Goal: Task Accomplishment & Management: Complete application form

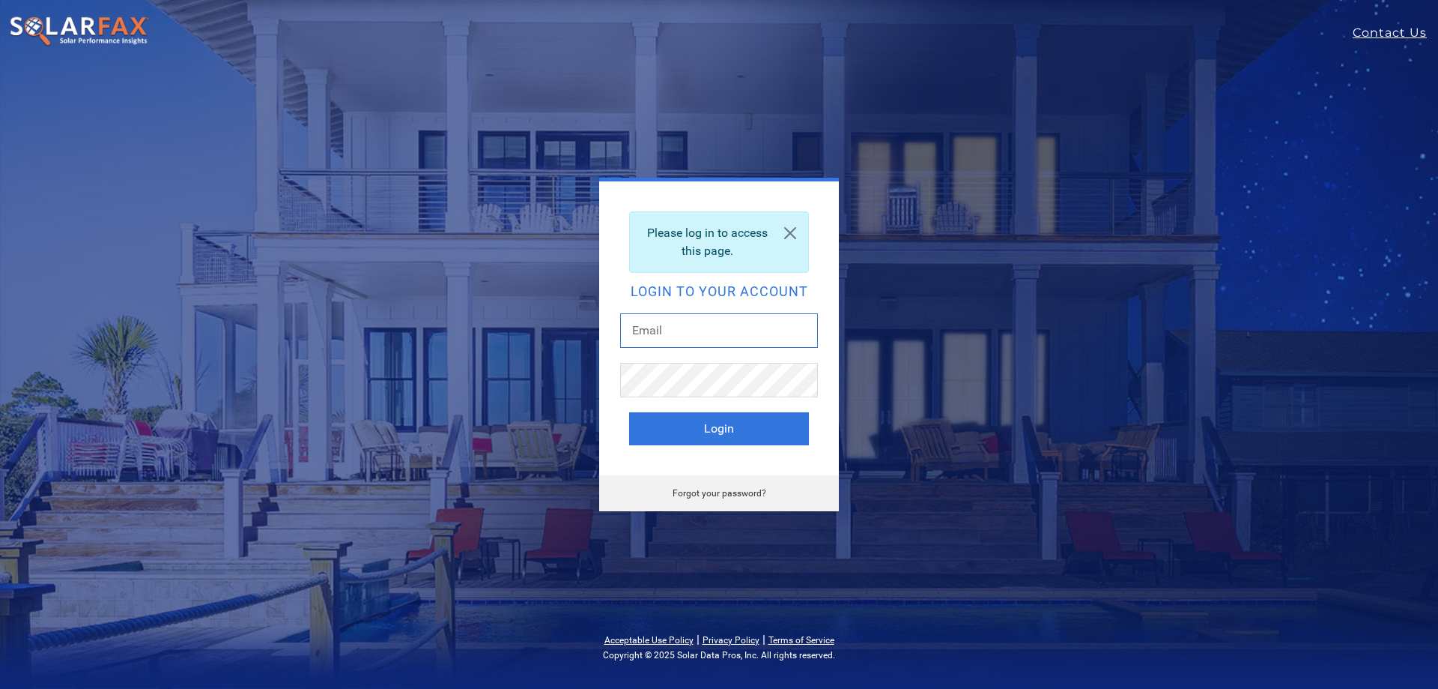
click at [653, 339] on input "text" at bounding box center [719, 330] width 198 height 34
click at [650, 335] on input "text" at bounding box center [719, 330] width 198 height 34
type input "[EMAIL_ADDRESS][DOMAIN_NAME]"
click at [629, 412] on button "Login" at bounding box center [719, 428] width 180 height 33
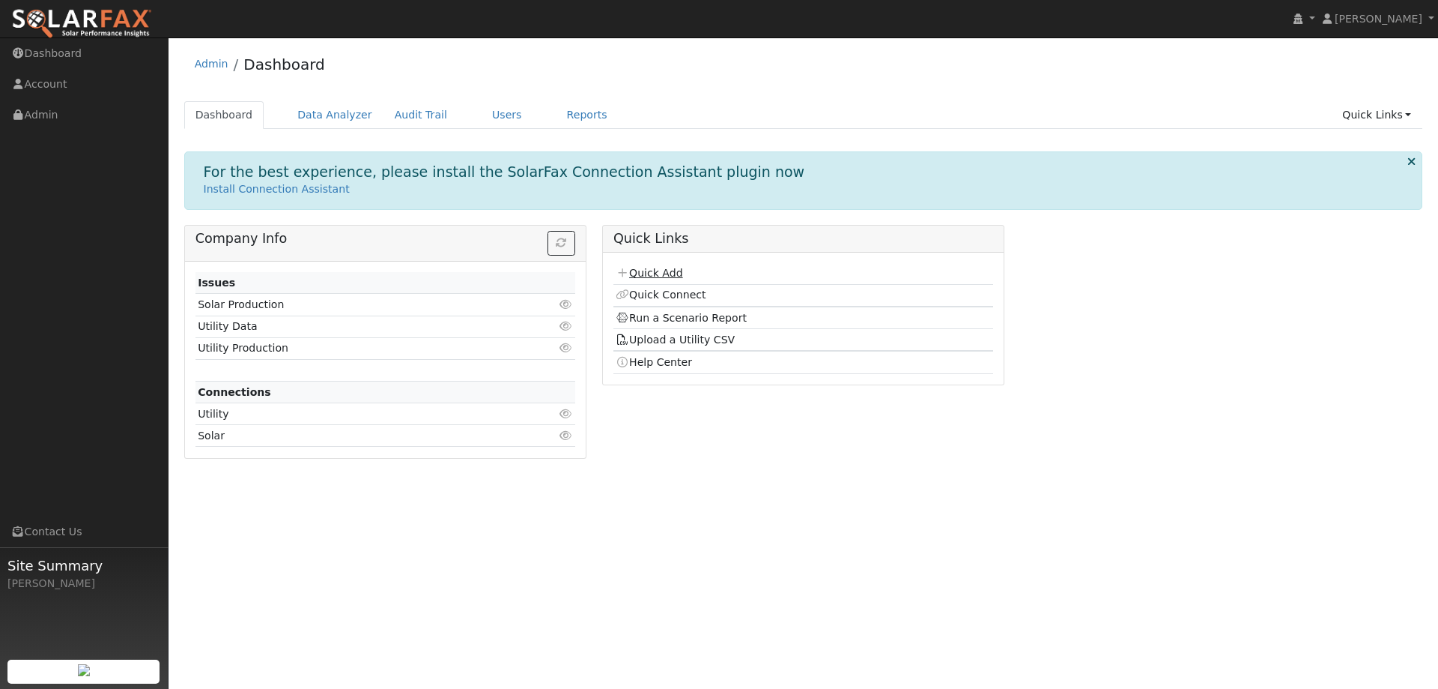
click at [633, 273] on link "Quick Add" at bounding box center [649, 273] width 67 height 12
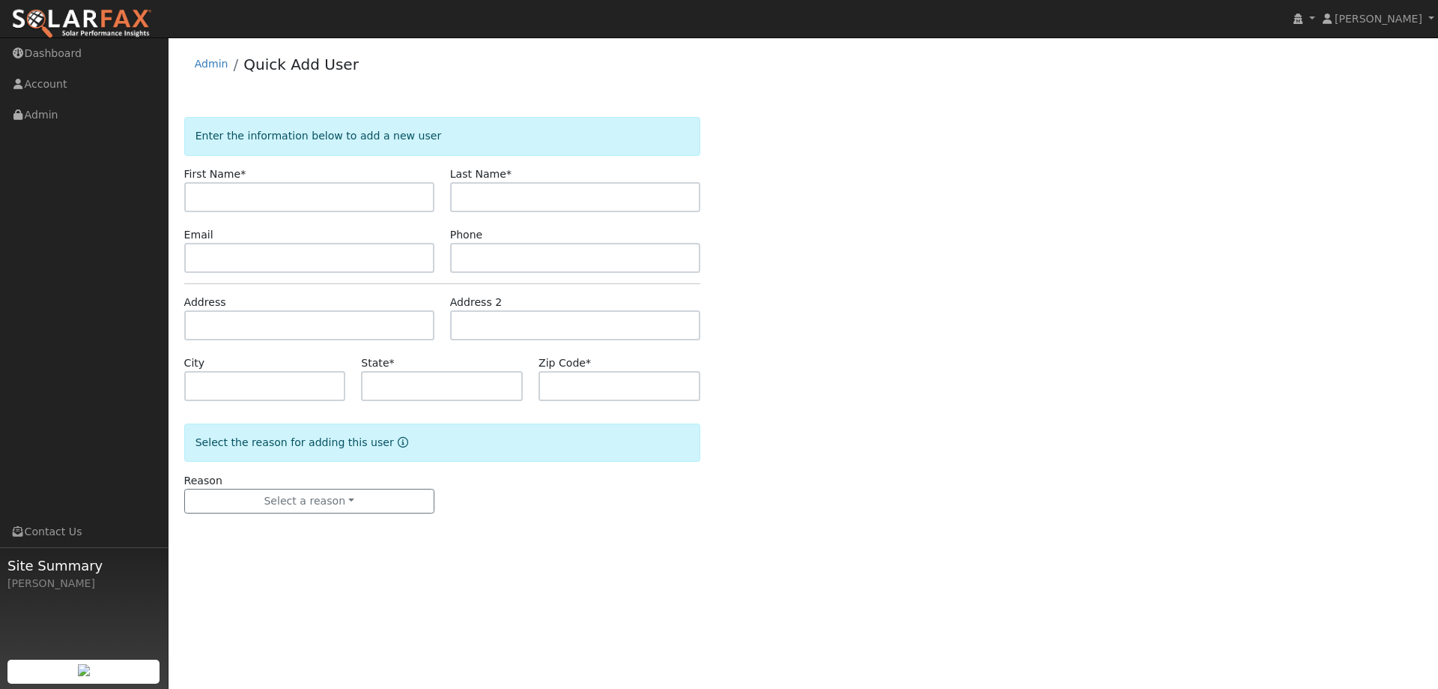
click at [339, 184] on input "text" at bounding box center [309, 197] width 250 height 30
click at [233, 205] on input "GIl" at bounding box center [309, 197] width 250 height 30
type input "G"
type input "[PERSON_NAME]"
type input "Alcazar"
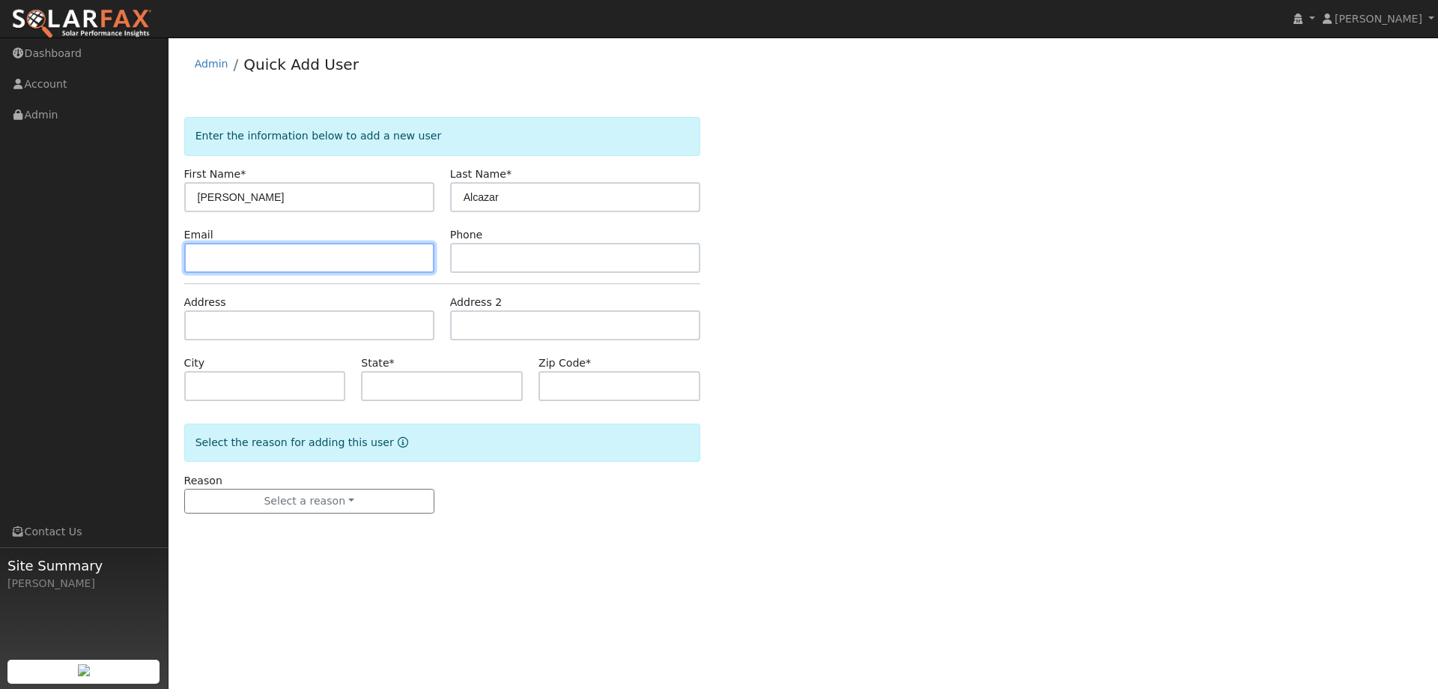
click at [303, 251] on input "text" at bounding box center [309, 258] width 250 height 30
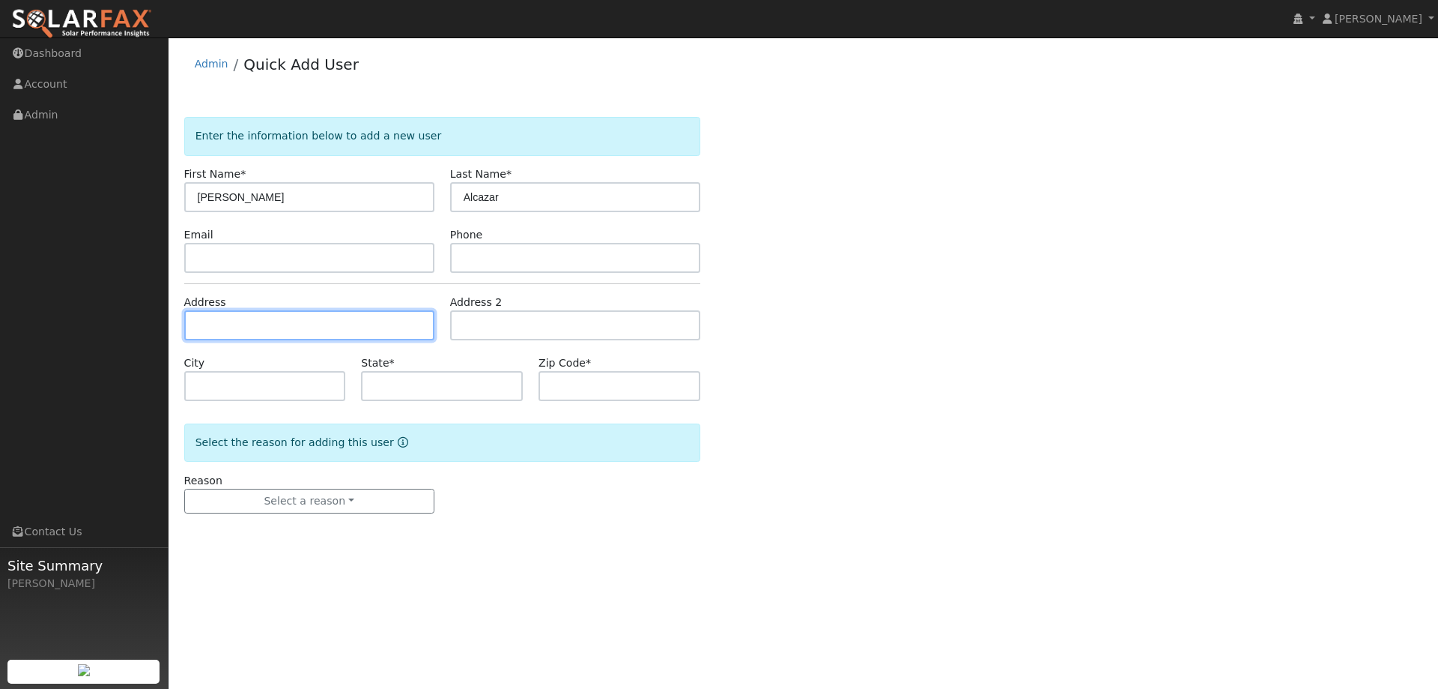
click at [249, 313] on input "text" at bounding box center [309, 325] width 250 height 30
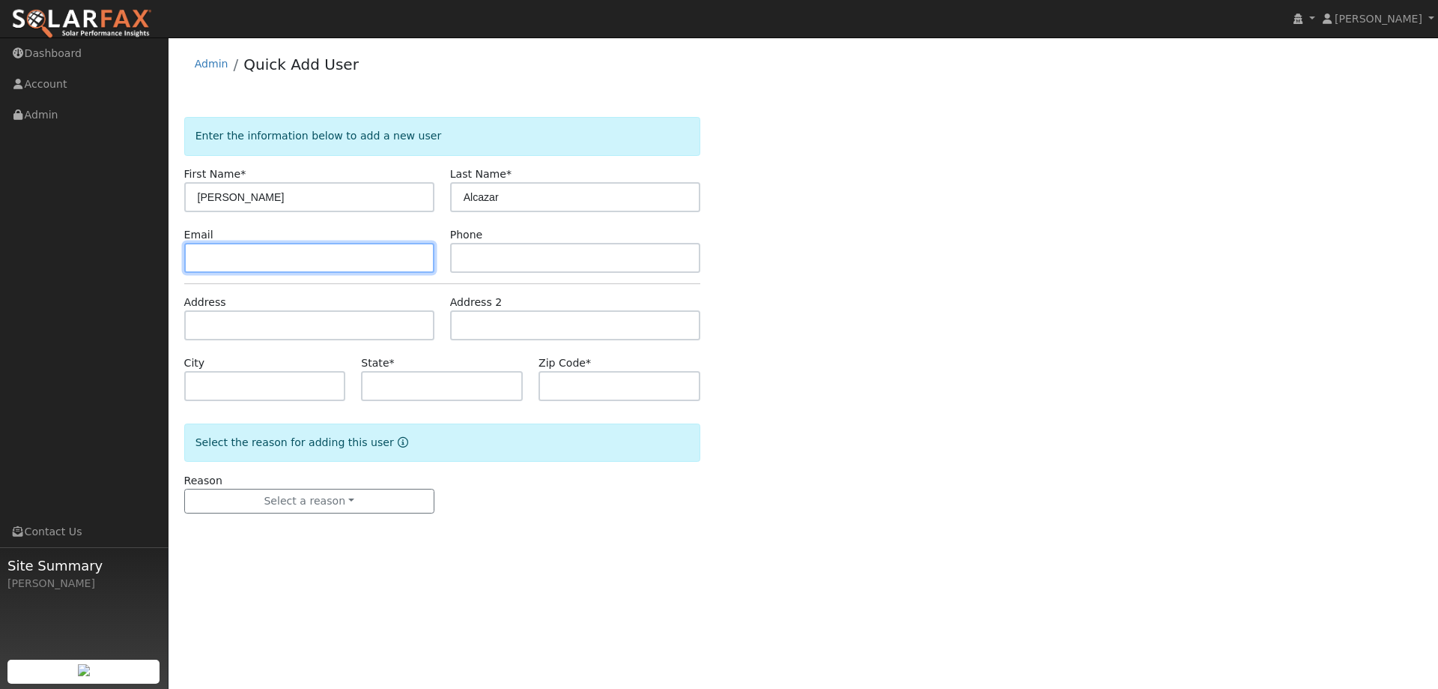
click at [223, 267] on input "text" at bounding box center [309, 258] width 250 height 30
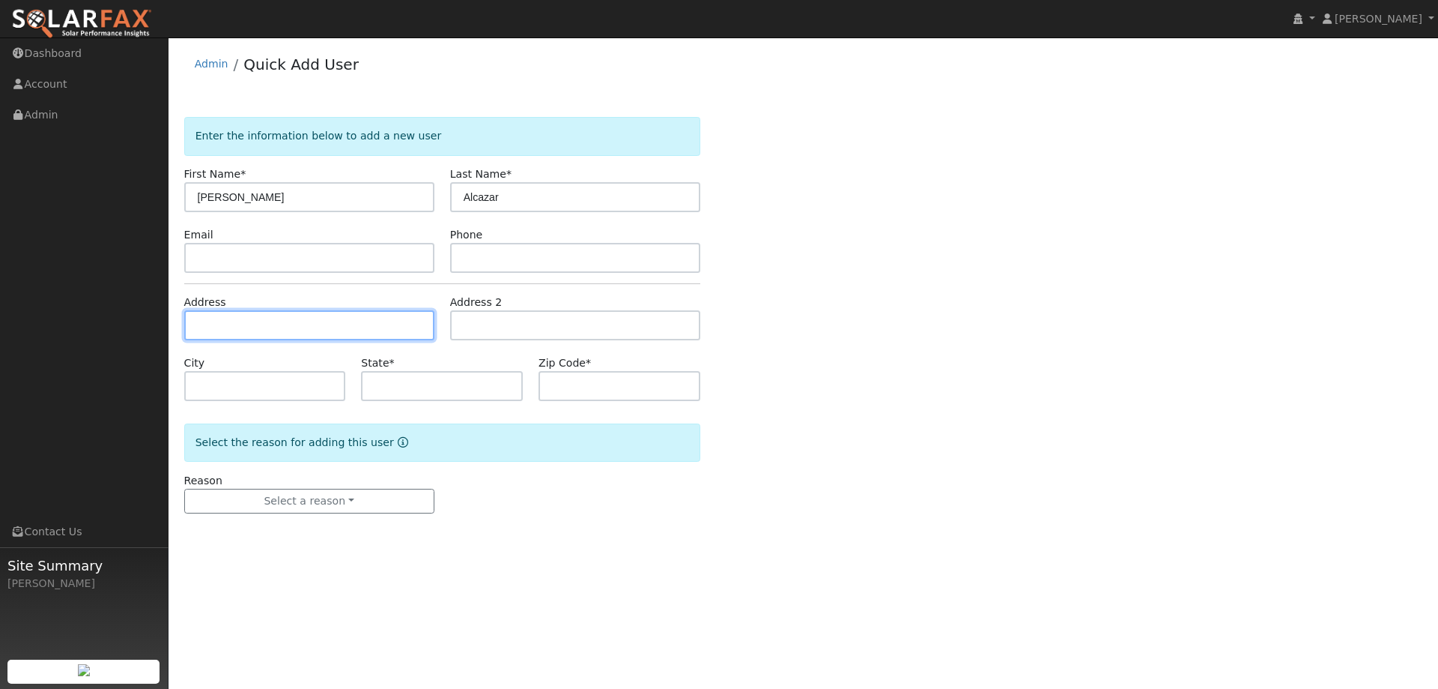
drag, startPoint x: 238, startPoint y: 316, endPoint x: 228, endPoint y: 291, distance: 27.3
click at [237, 316] on input "text" at bounding box center [309, 325] width 250 height 30
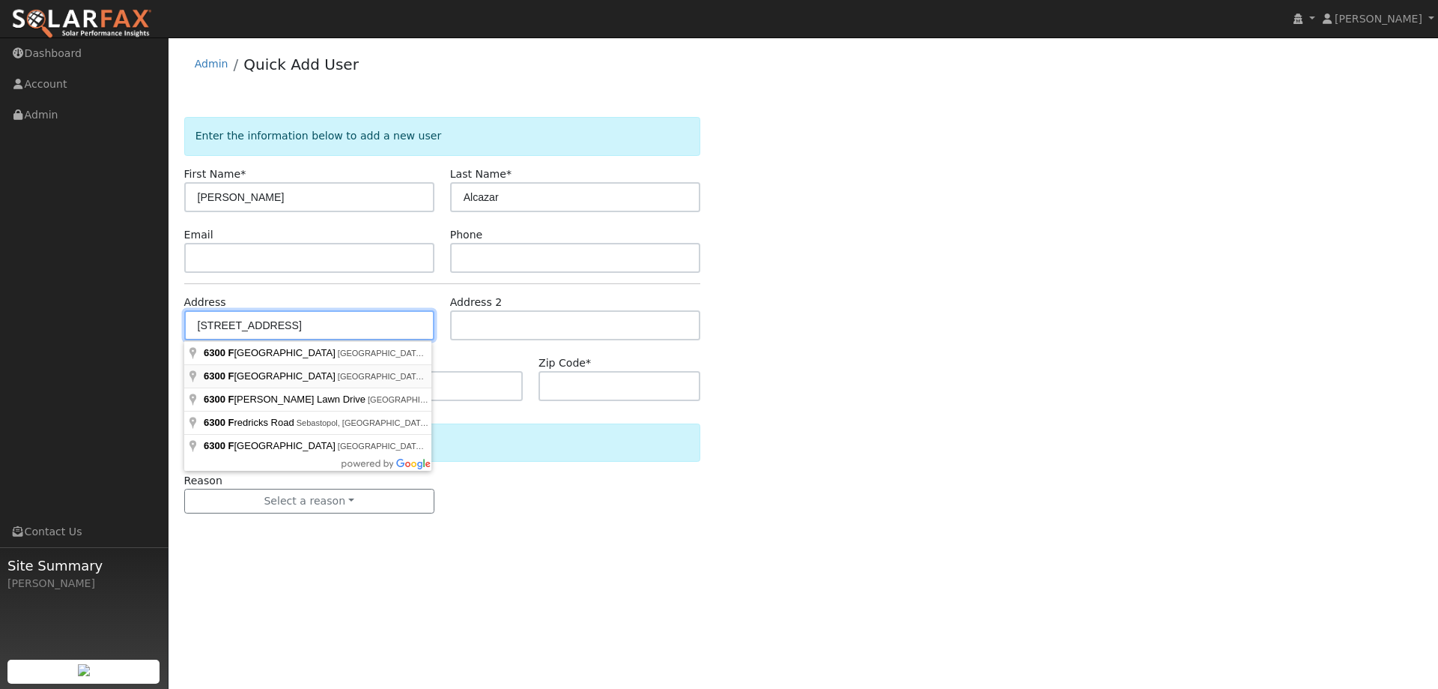
type input "6300 Foothill Ranch Road"
type input "Santa Rosa"
type input "CA"
type input "95404"
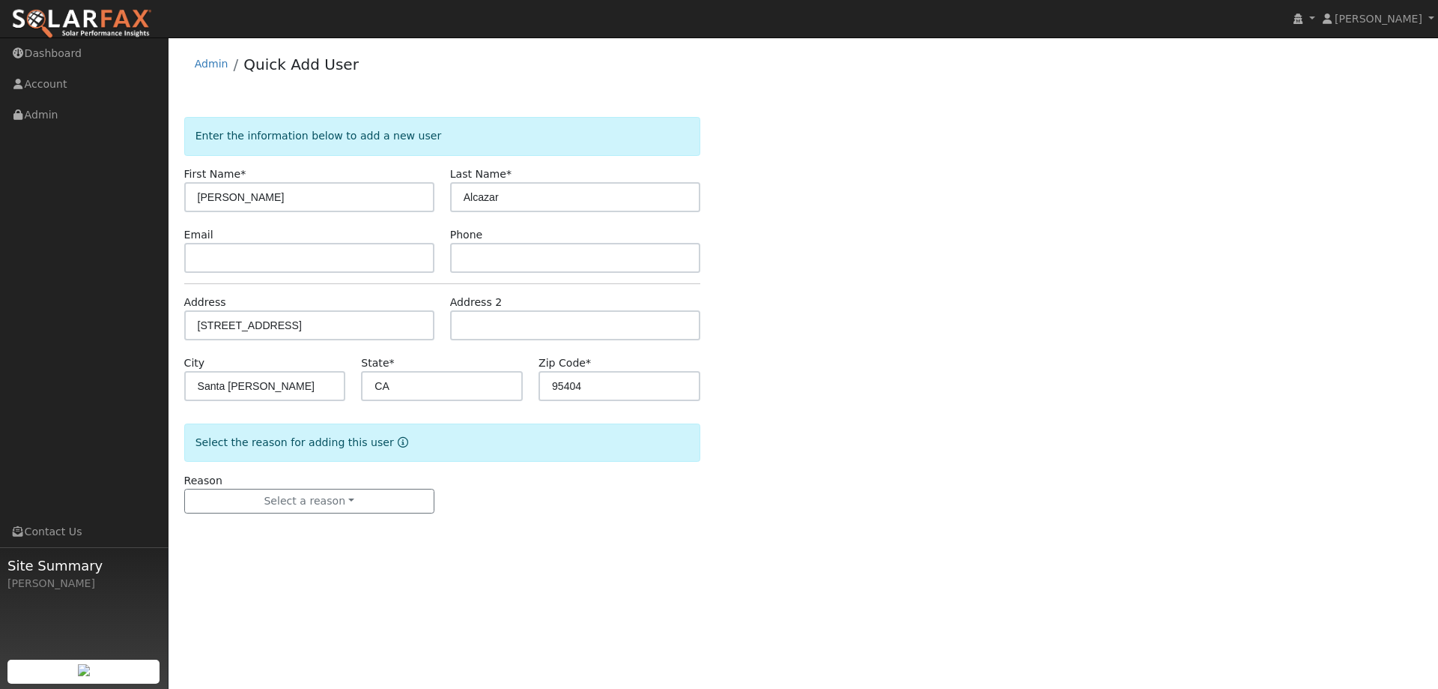
click at [489, 309] on label "Address 2" at bounding box center [476, 302] width 52 height 16
click at [488, 315] on input "text" at bounding box center [575, 325] width 250 height 30
click at [525, 294] on form "Enter the information below to add a new user First Name * Gil Last Name * Alca…" at bounding box center [442, 330] width 516 height 426
click at [335, 504] on button "Select a reason" at bounding box center [309, 500] width 250 height 25
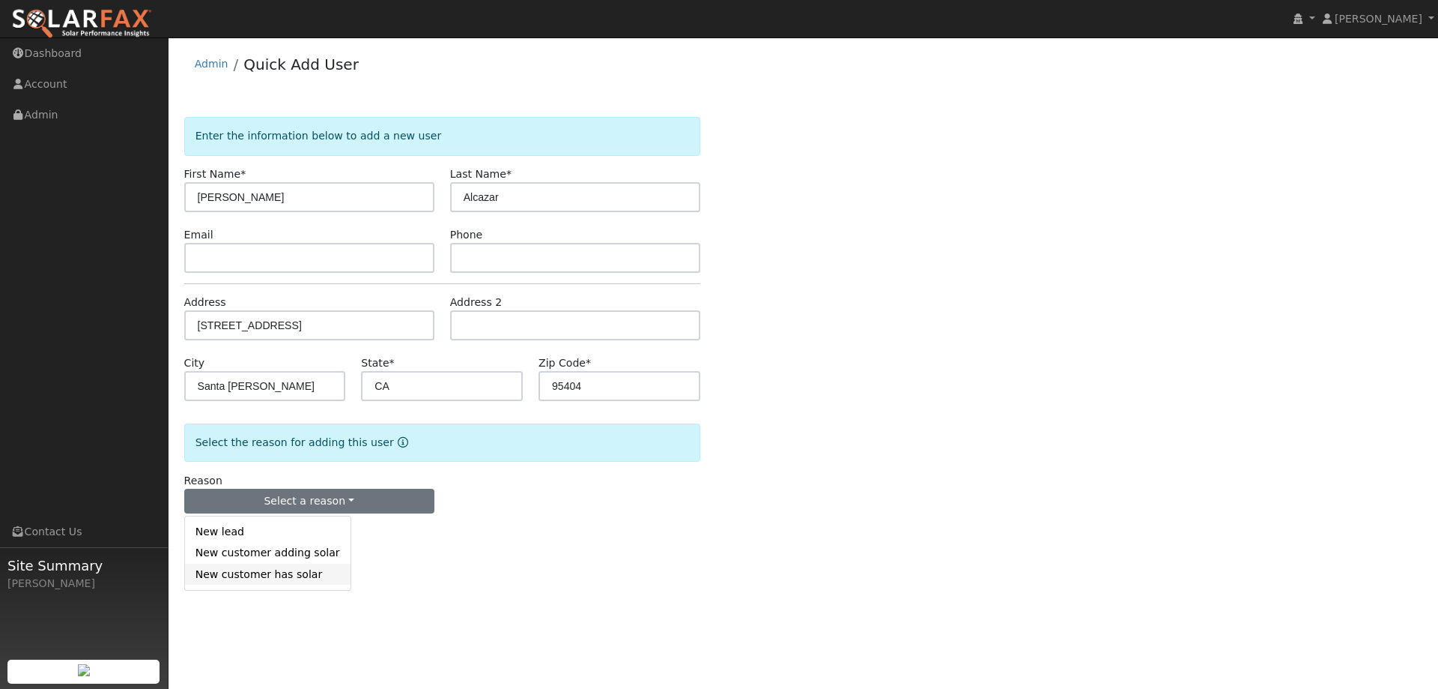
click at [303, 577] on link "New customer has solar" at bounding box center [268, 573] width 166 height 21
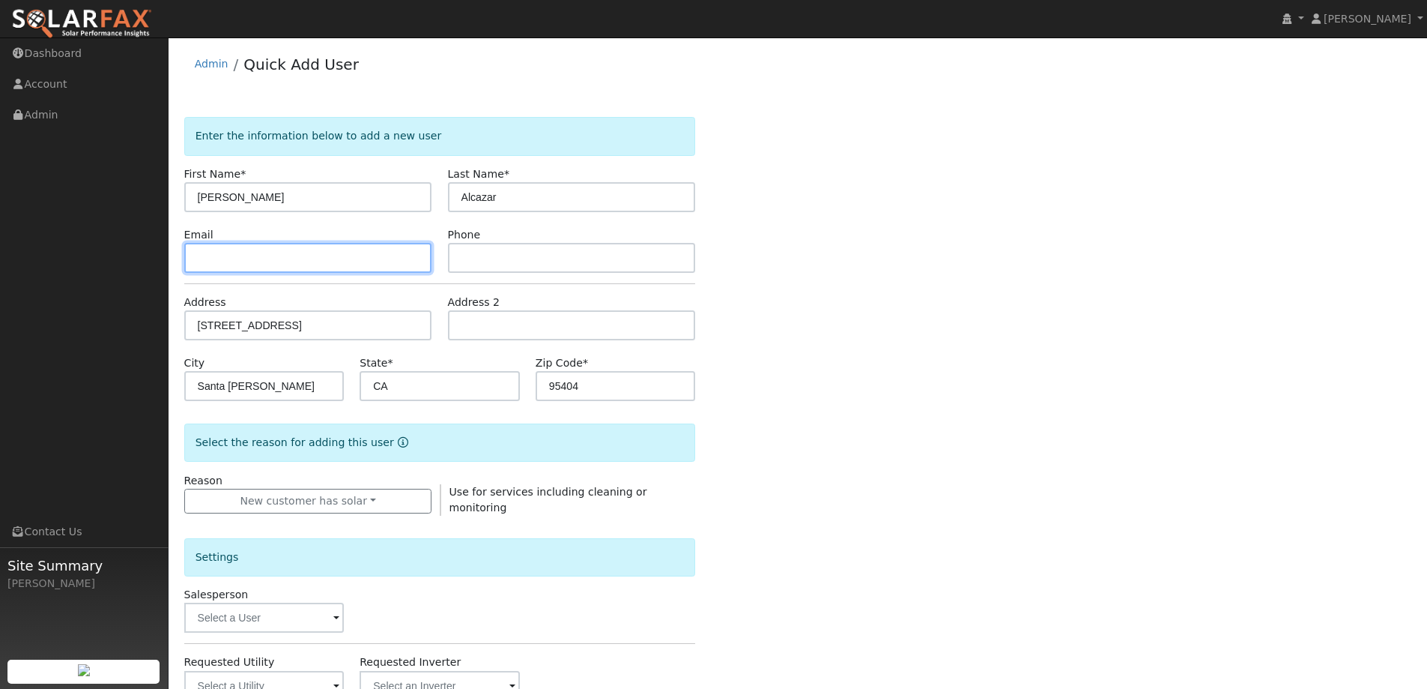
click at [273, 254] on input "text" at bounding box center [308, 258] width 248 height 30
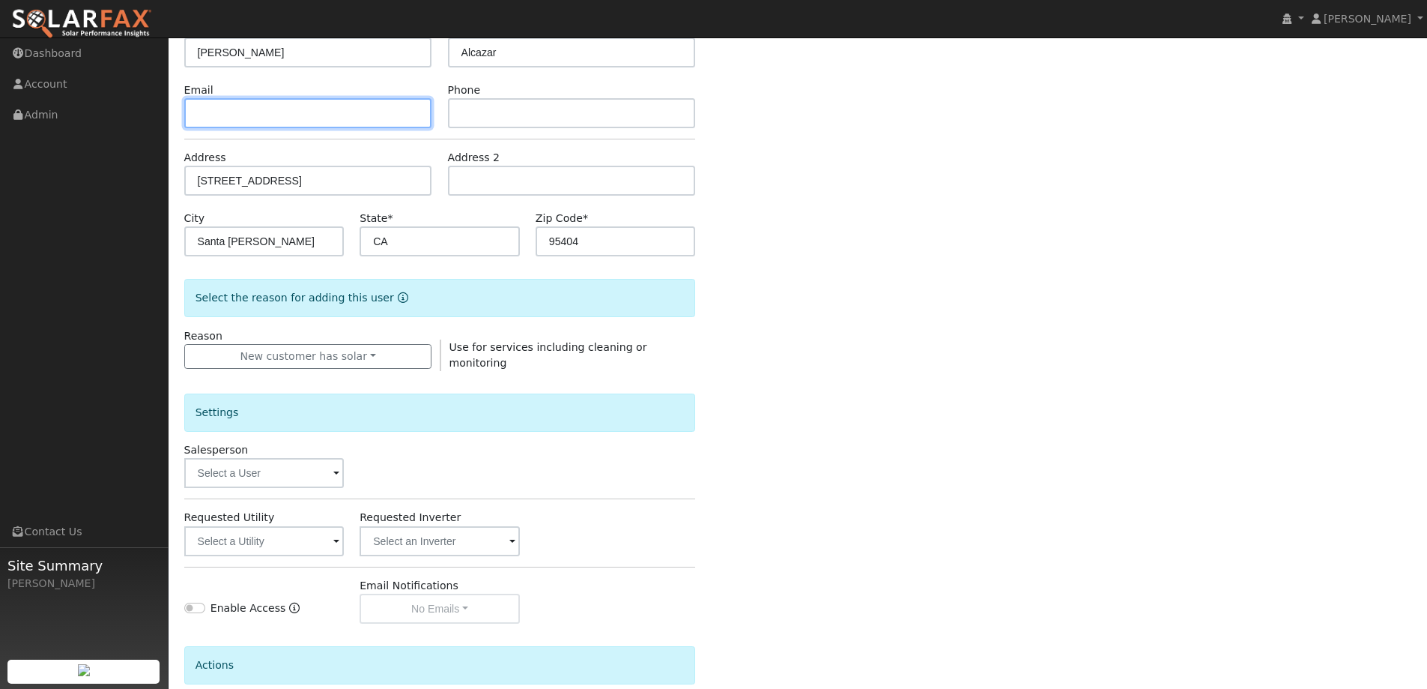
scroll to position [279, 0]
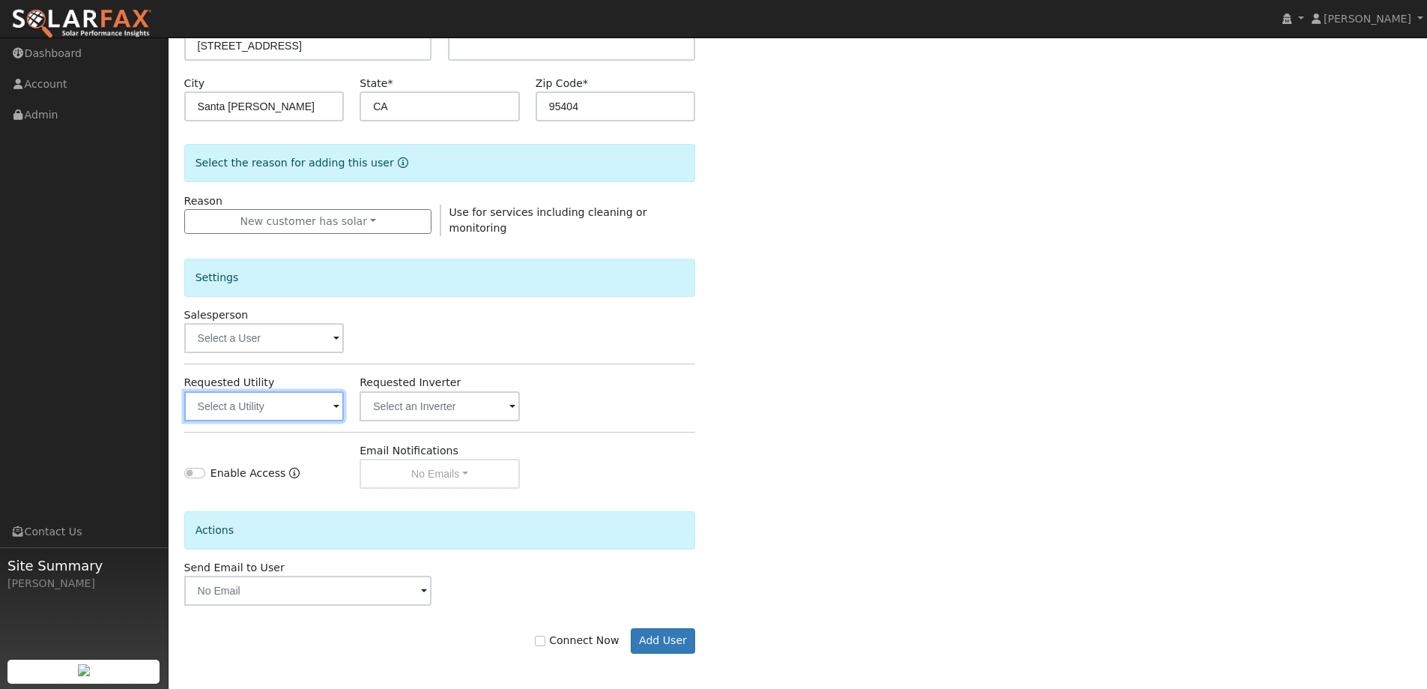
click at [279, 411] on input "text" at bounding box center [264, 406] width 160 height 30
click at [279, 409] on input "text" at bounding box center [264, 406] width 160 height 30
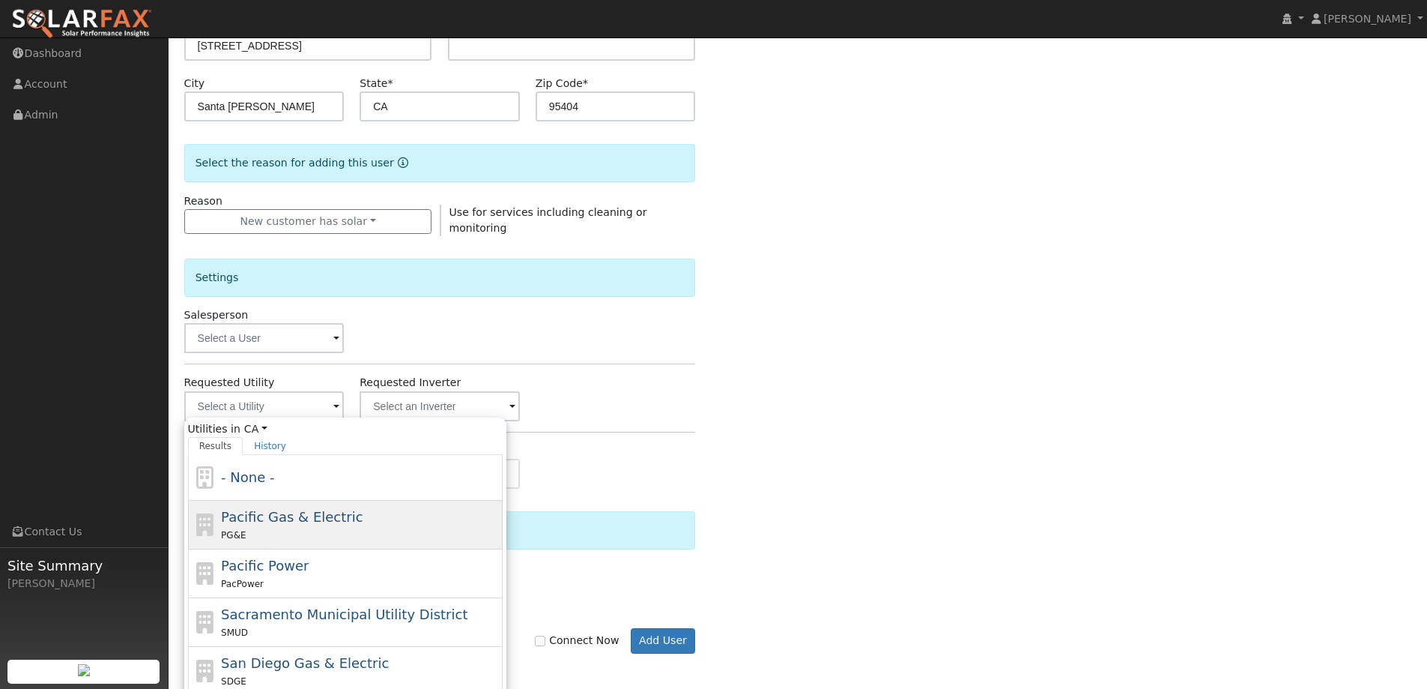
click at [323, 512] on span "Pacific Gas & Electric" at bounding box center [292, 517] width 142 height 16
type input "Pacific Gas & Electric"
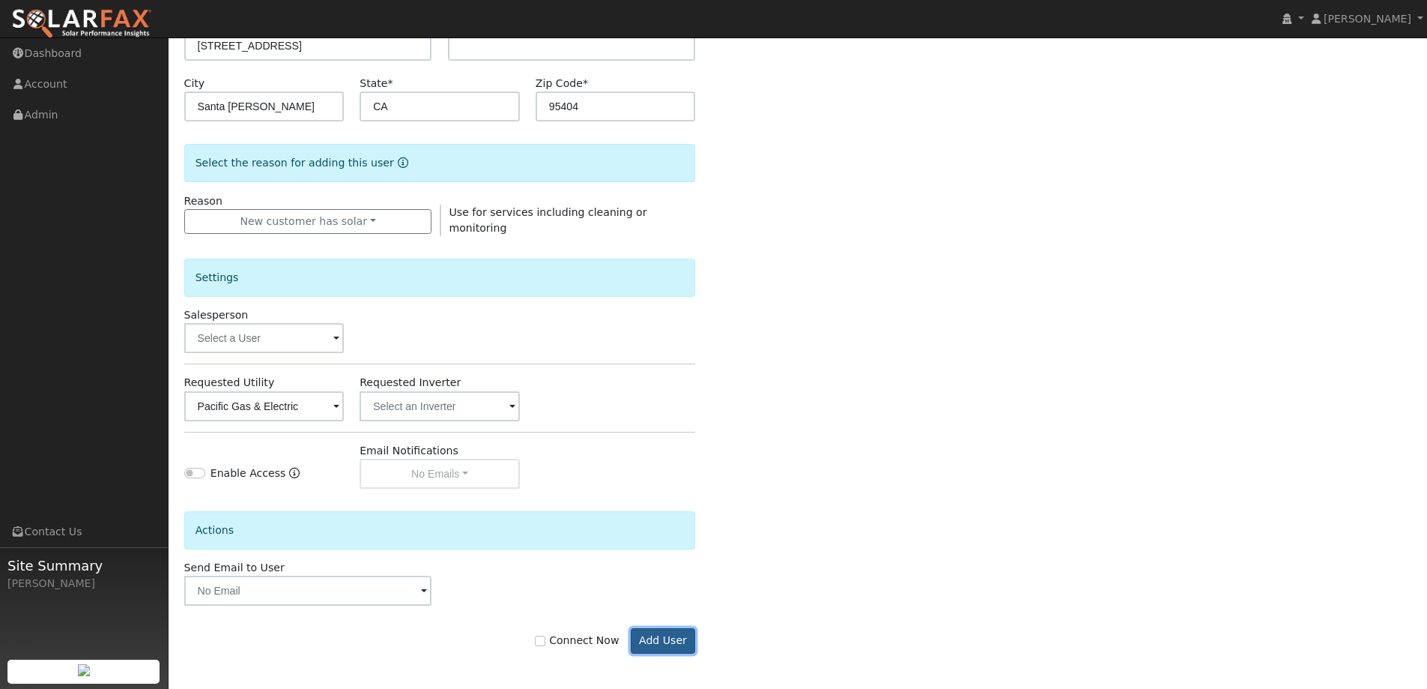
click at [667, 645] on button "Add User" at bounding box center [663, 640] width 65 height 25
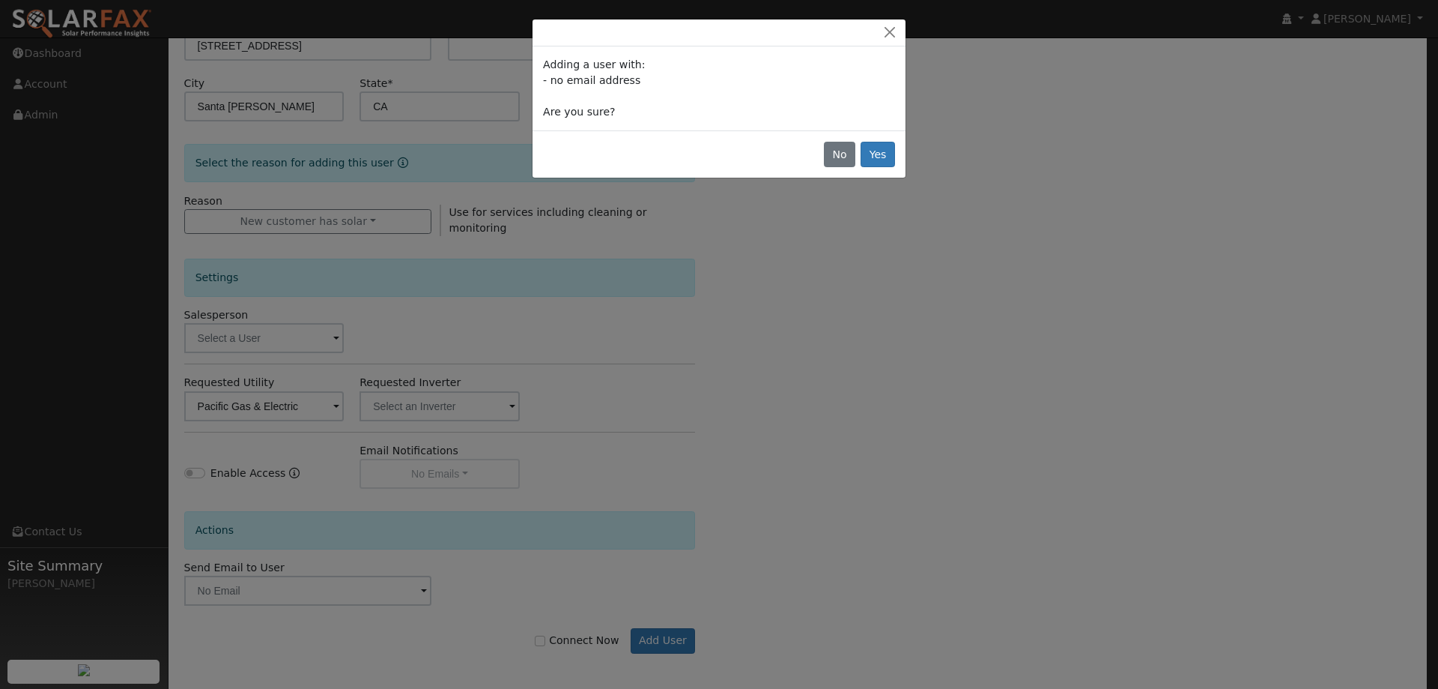
click at [895, 23] on div at bounding box center [719, 32] width 373 height 27
click at [892, 28] on button "Close" at bounding box center [890, 33] width 21 height 16
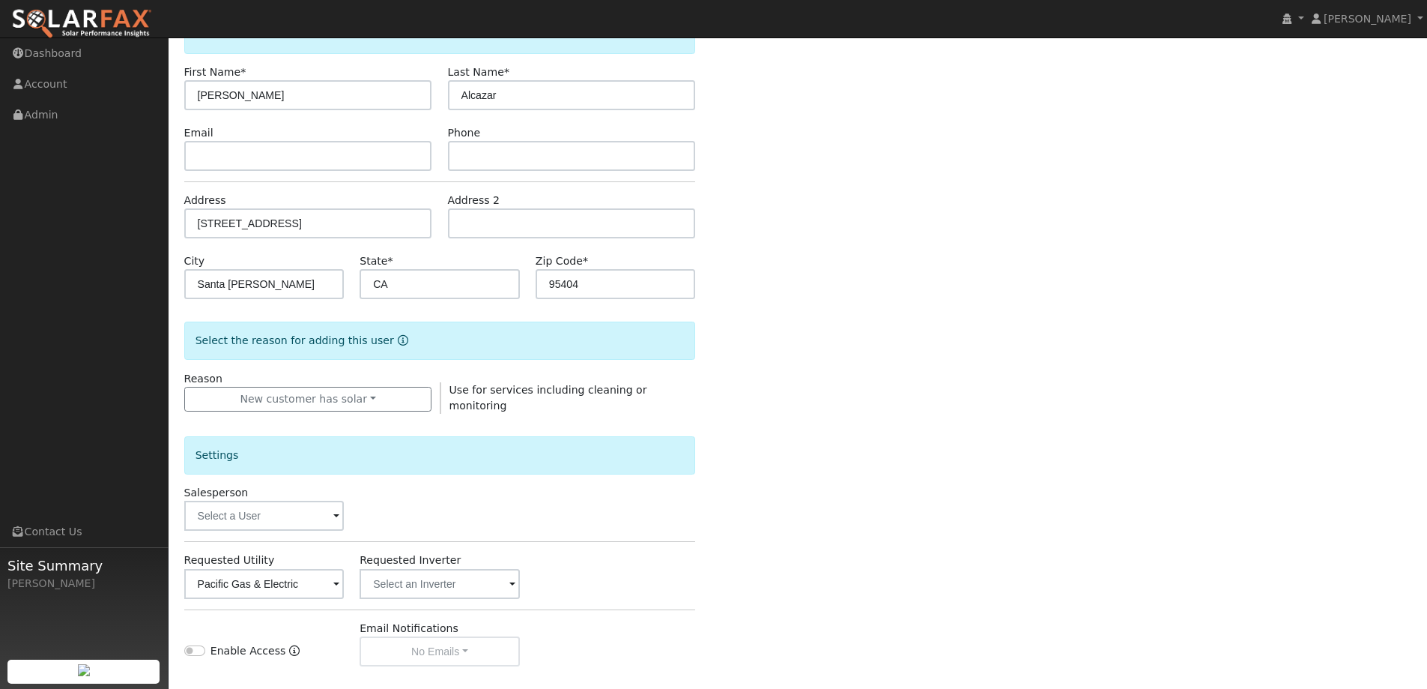
scroll to position [0, 0]
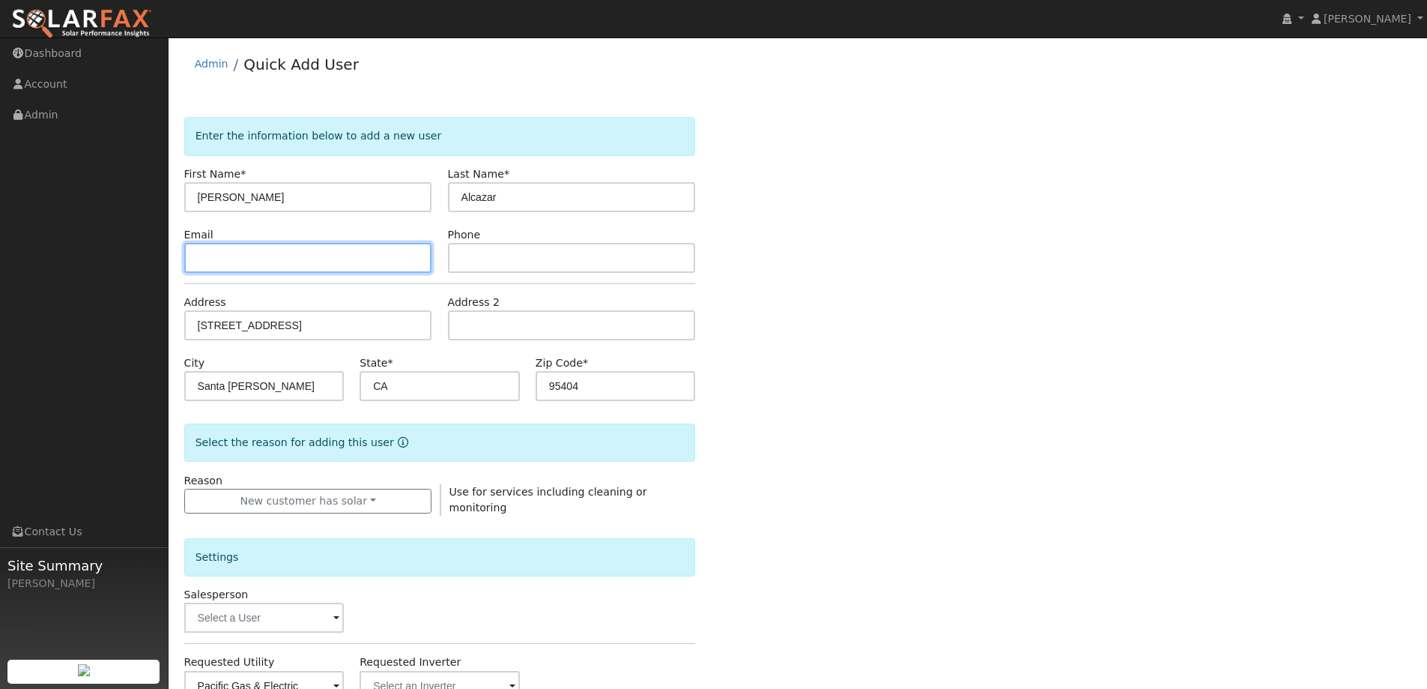
click at [217, 262] on input "text" at bounding box center [308, 258] width 248 height 30
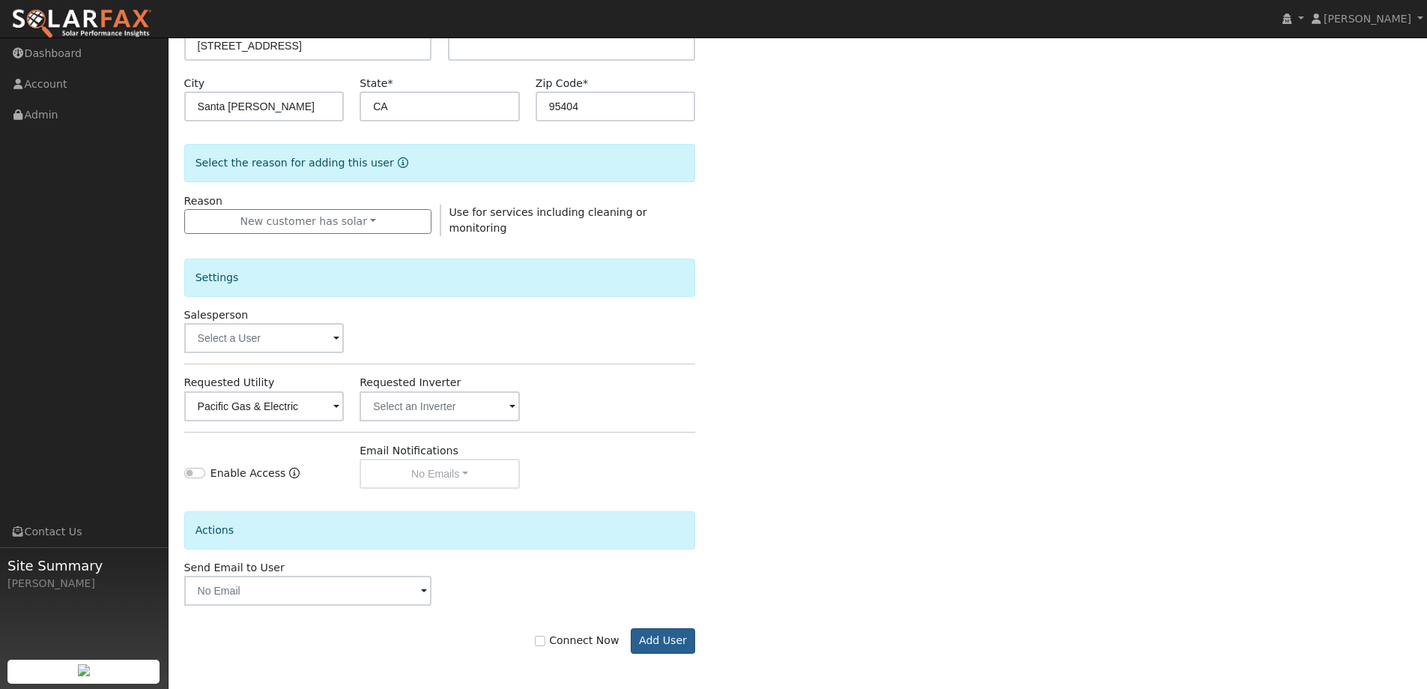
type input "[EMAIL_ADDRESS][DOMAIN_NAME]"
click at [671, 636] on button "Add User" at bounding box center [663, 640] width 65 height 25
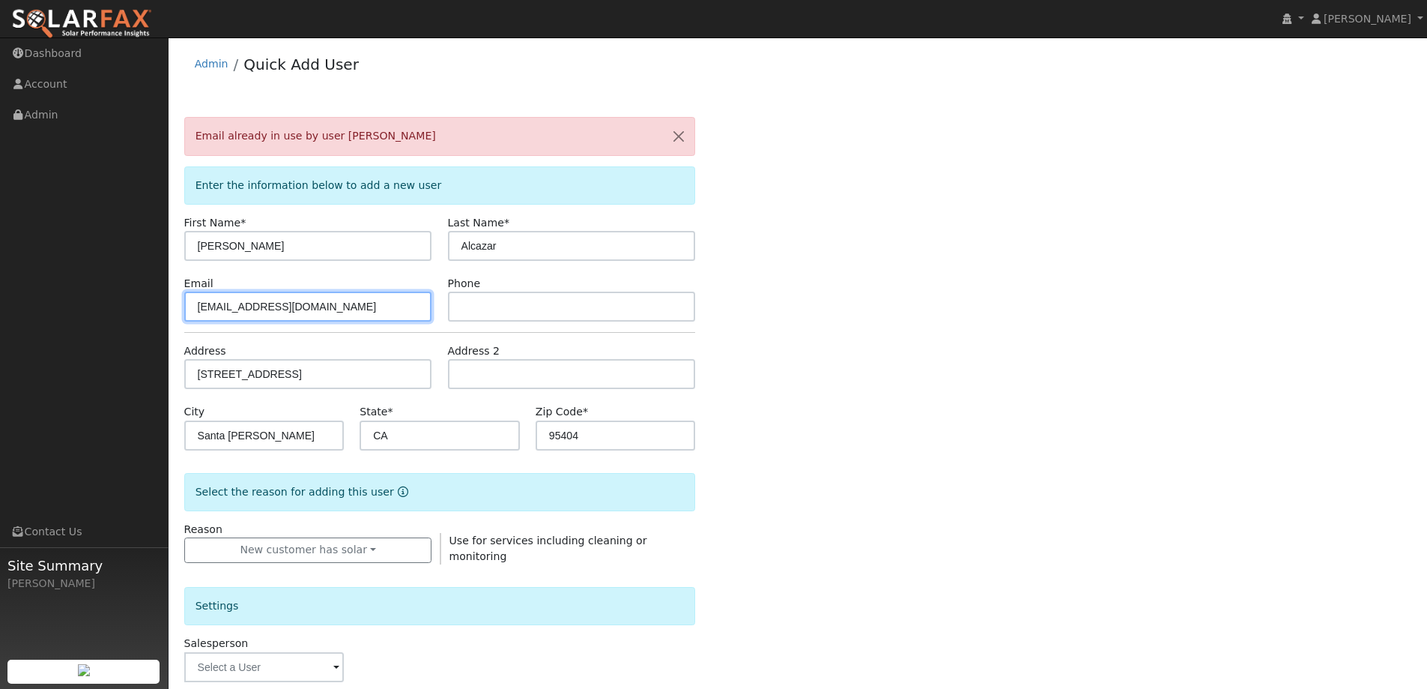
drag, startPoint x: 383, startPoint y: 311, endPoint x: 77, endPoint y: 312, distance: 305.7
click at [77, 312] on div "Heather Manha Heather Manha Profile My Company Help Center Terms Of Service See…" at bounding box center [713, 527] width 1427 height 981
type input "gil@gilstax.com"
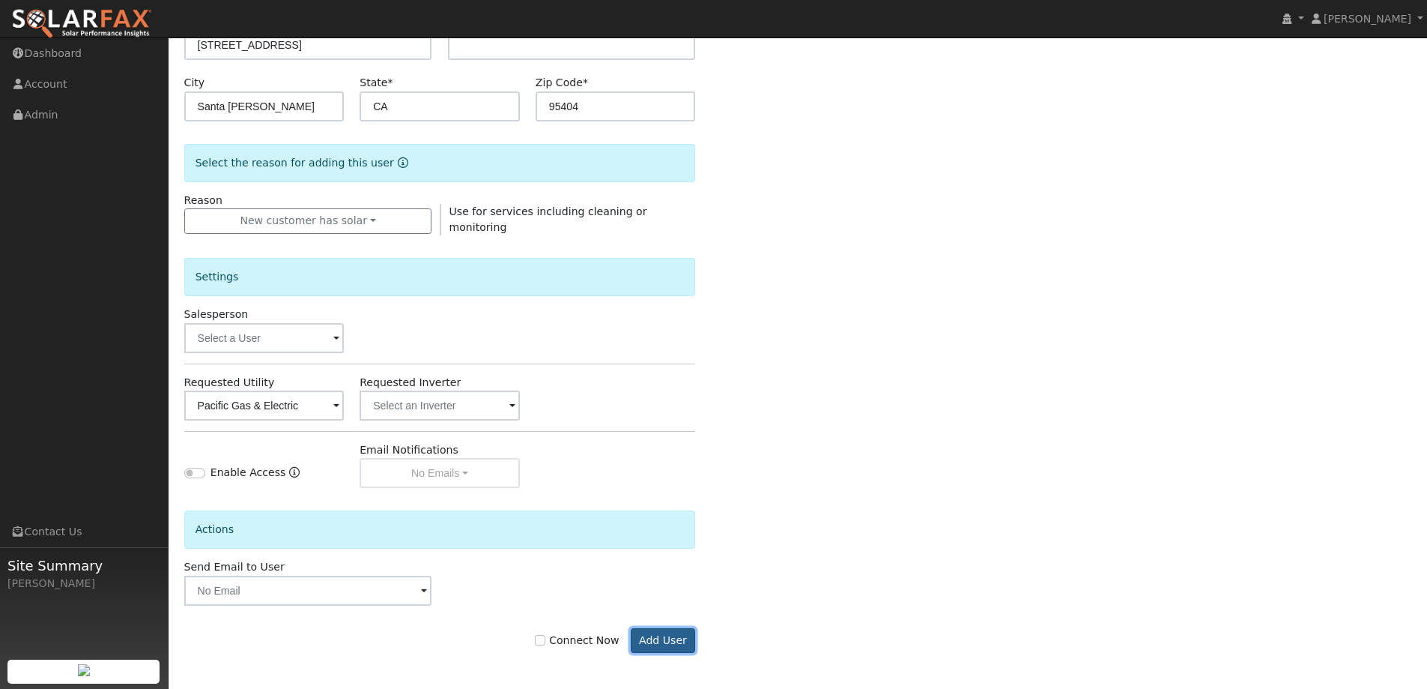
click at [671, 632] on button "Add User" at bounding box center [663, 640] width 65 height 25
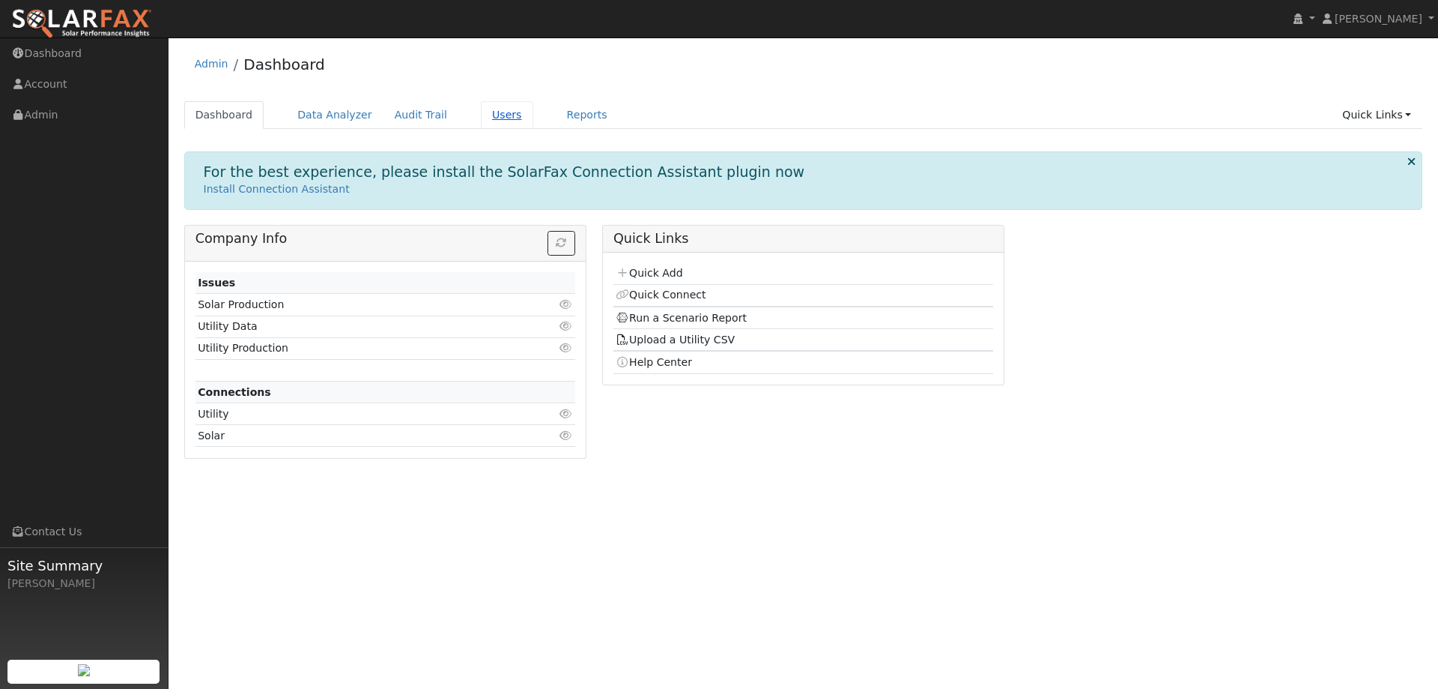
click at [497, 118] on link "Users" at bounding box center [507, 115] width 52 height 28
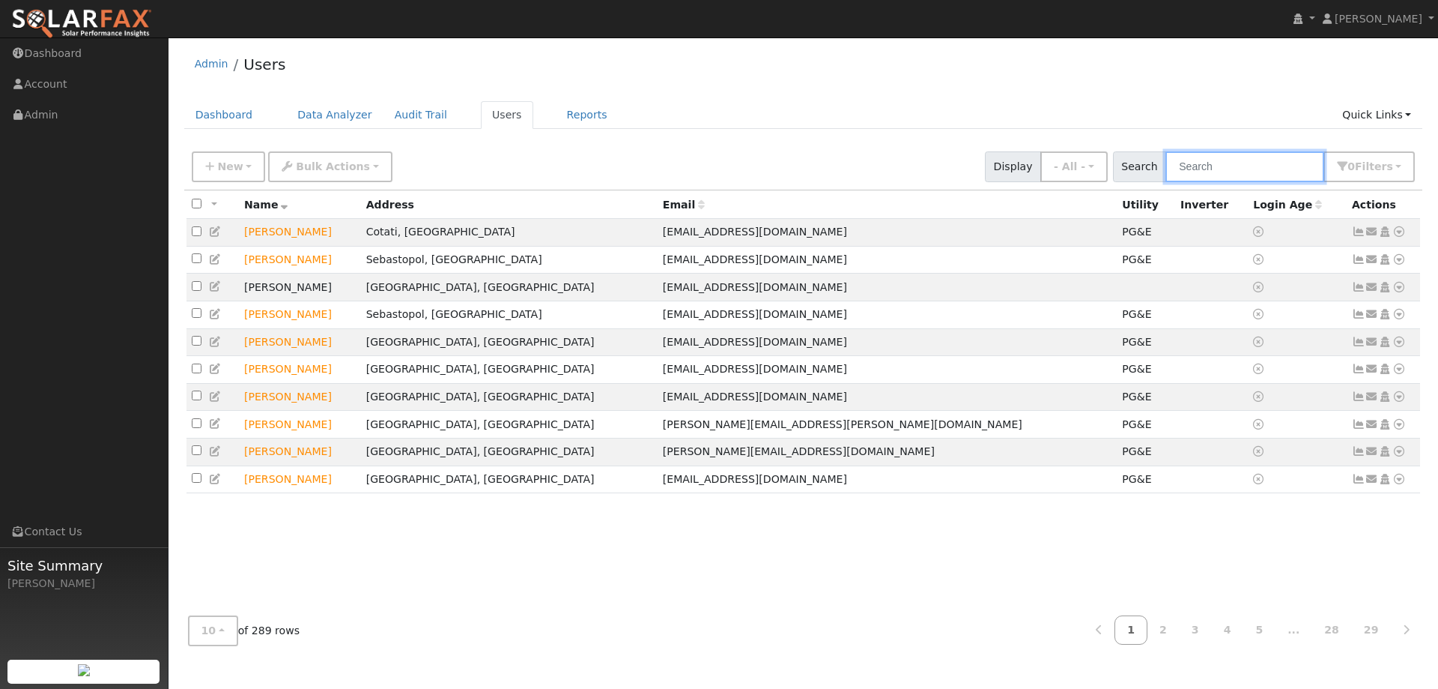
click at [1226, 175] on input "text" at bounding box center [1245, 166] width 159 height 31
type input "gil"
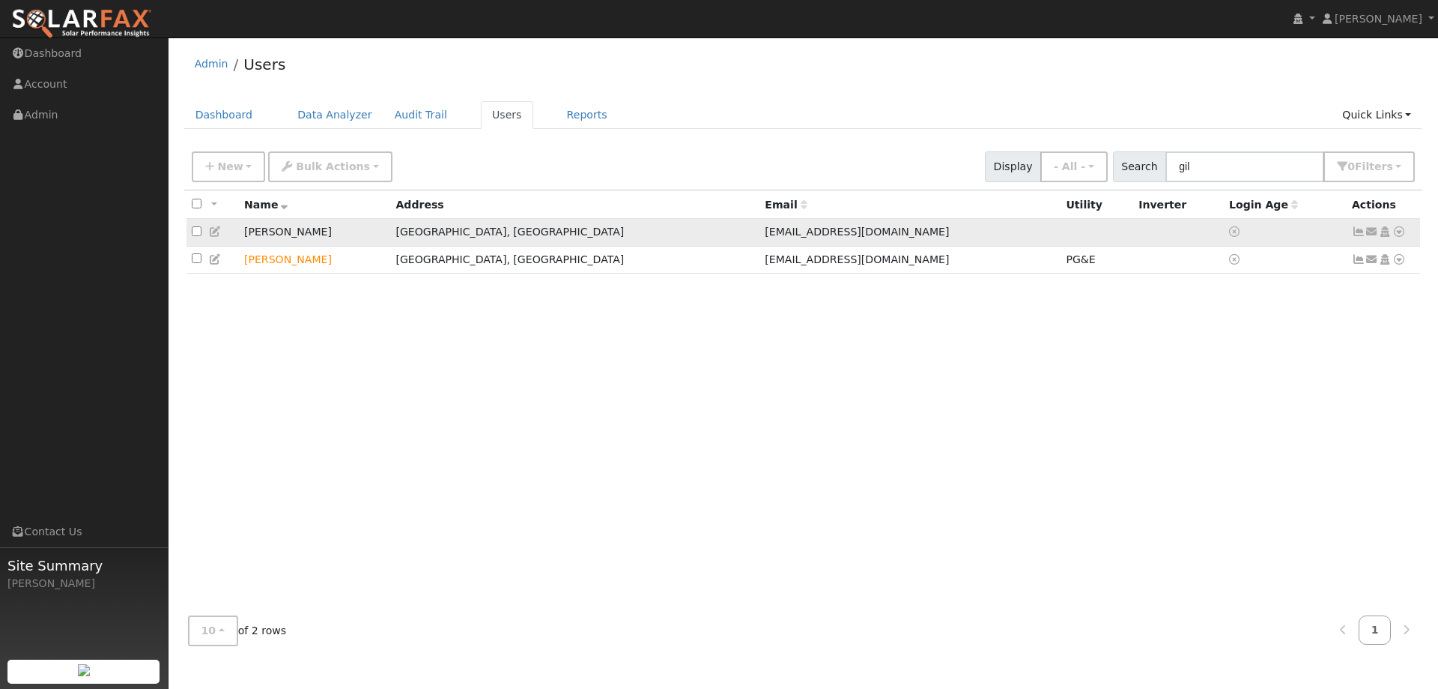
click at [213, 235] on icon at bounding box center [215, 231] width 13 height 10
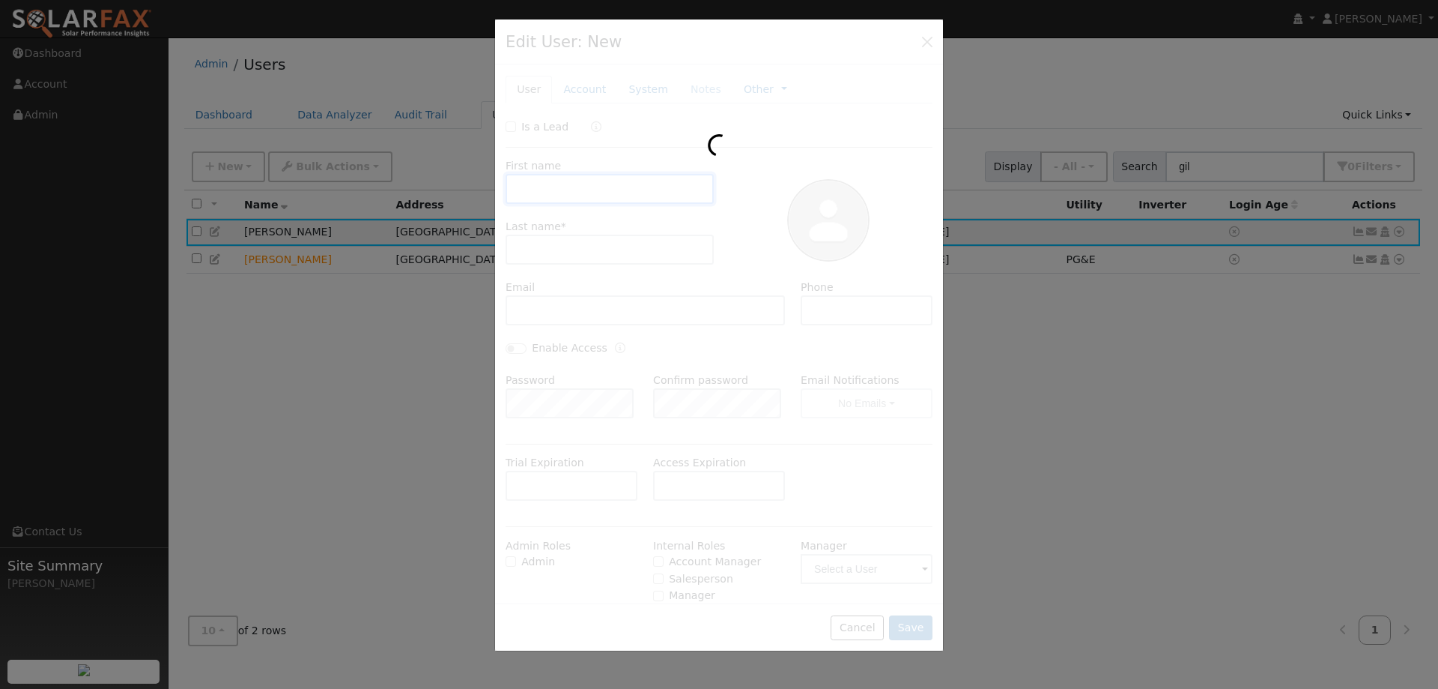
type input "Gil"
type input "Alcazar"
type input "gil@gilstax.com"
type input "Pacific Gas & Electric"
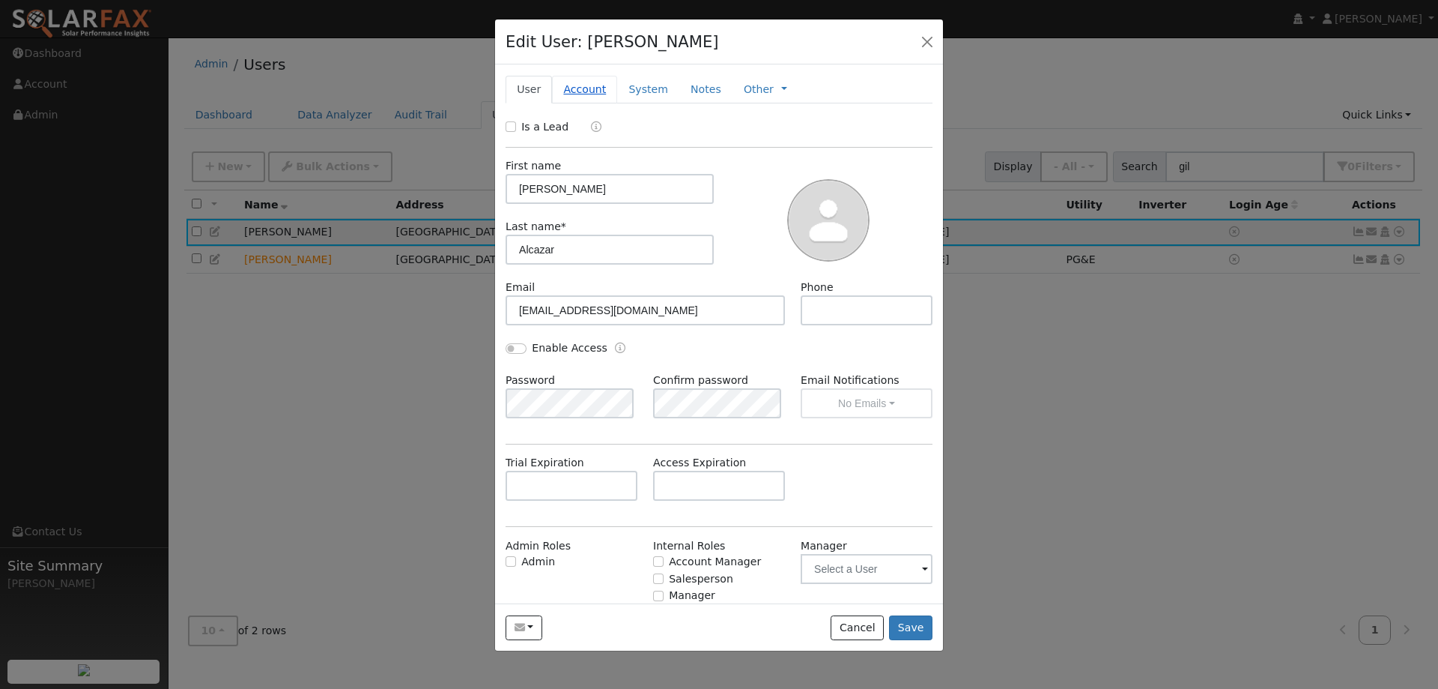
click at [599, 85] on link "Account" at bounding box center [584, 90] width 65 height 28
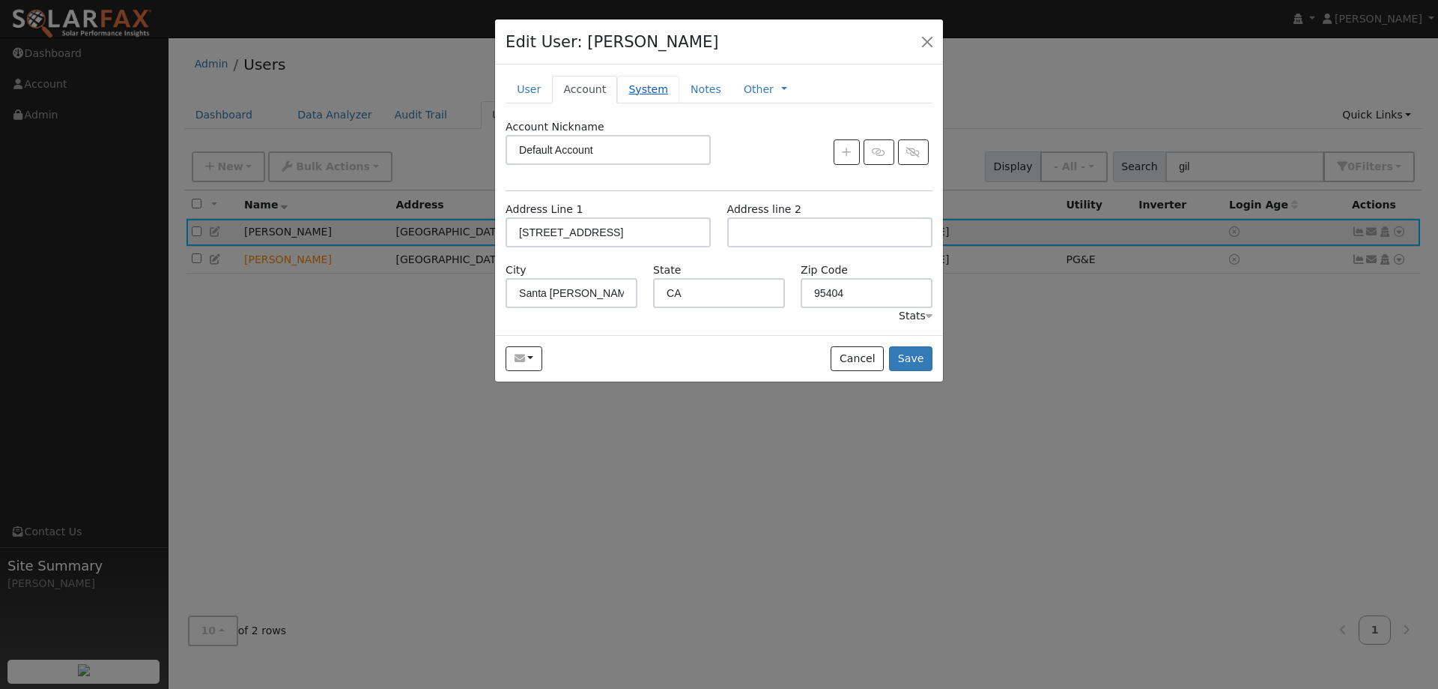
click at [617, 88] on link "System" at bounding box center [648, 90] width 62 height 28
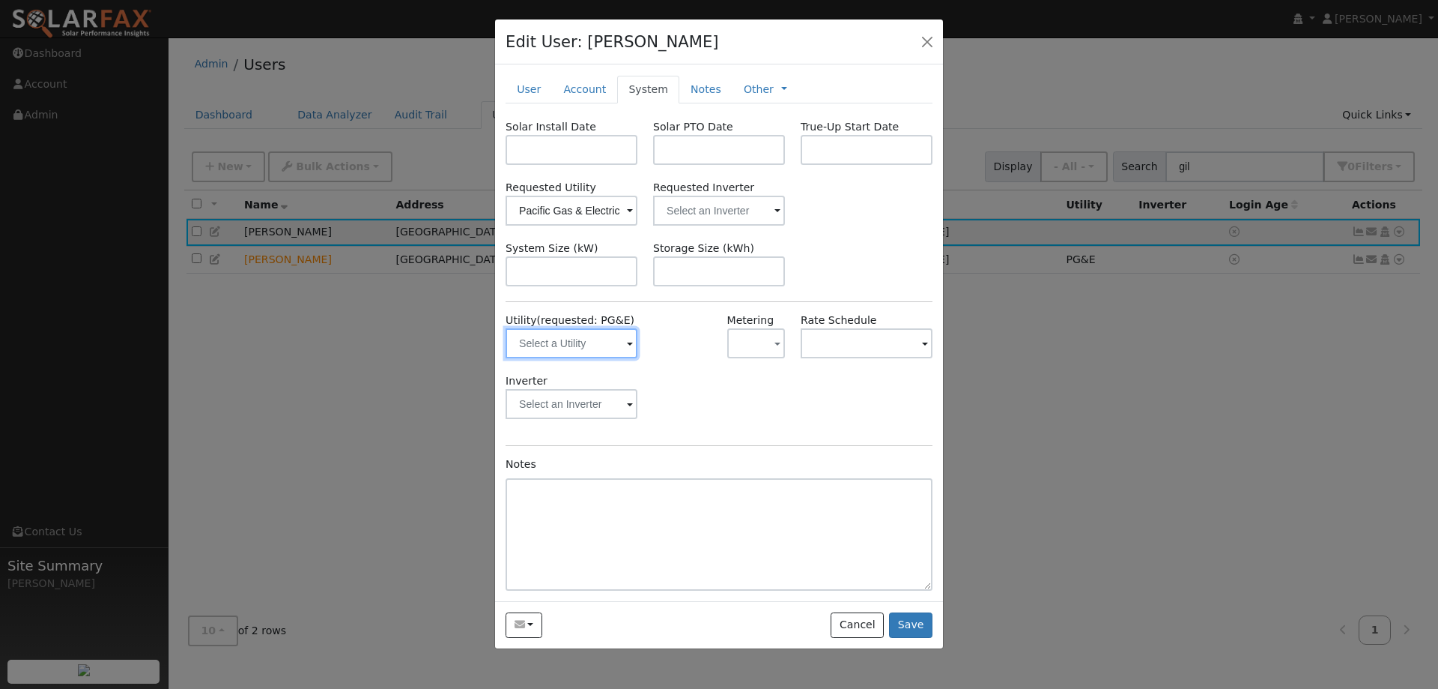
click at [599, 350] on input "text" at bounding box center [572, 343] width 132 height 30
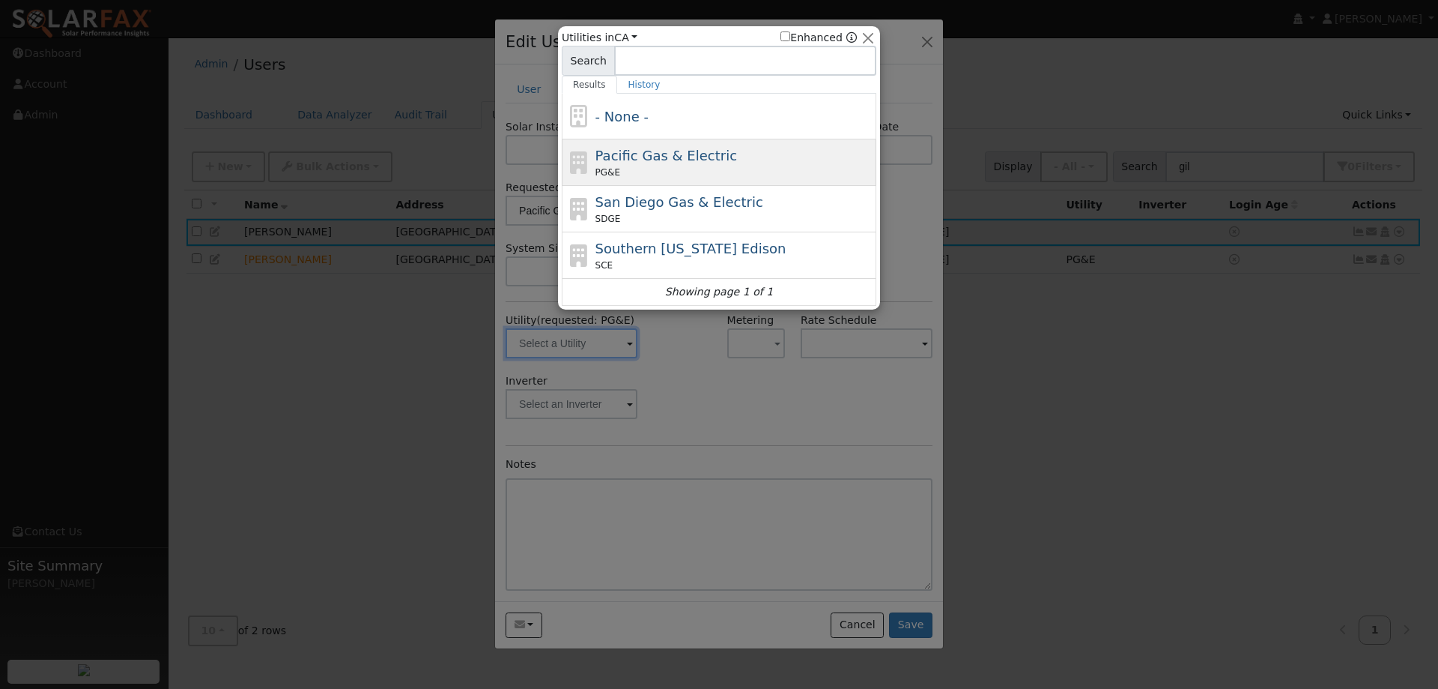
click at [659, 154] on span "Pacific Gas & Electric" at bounding box center [667, 156] width 142 height 16
type input "PG&E"
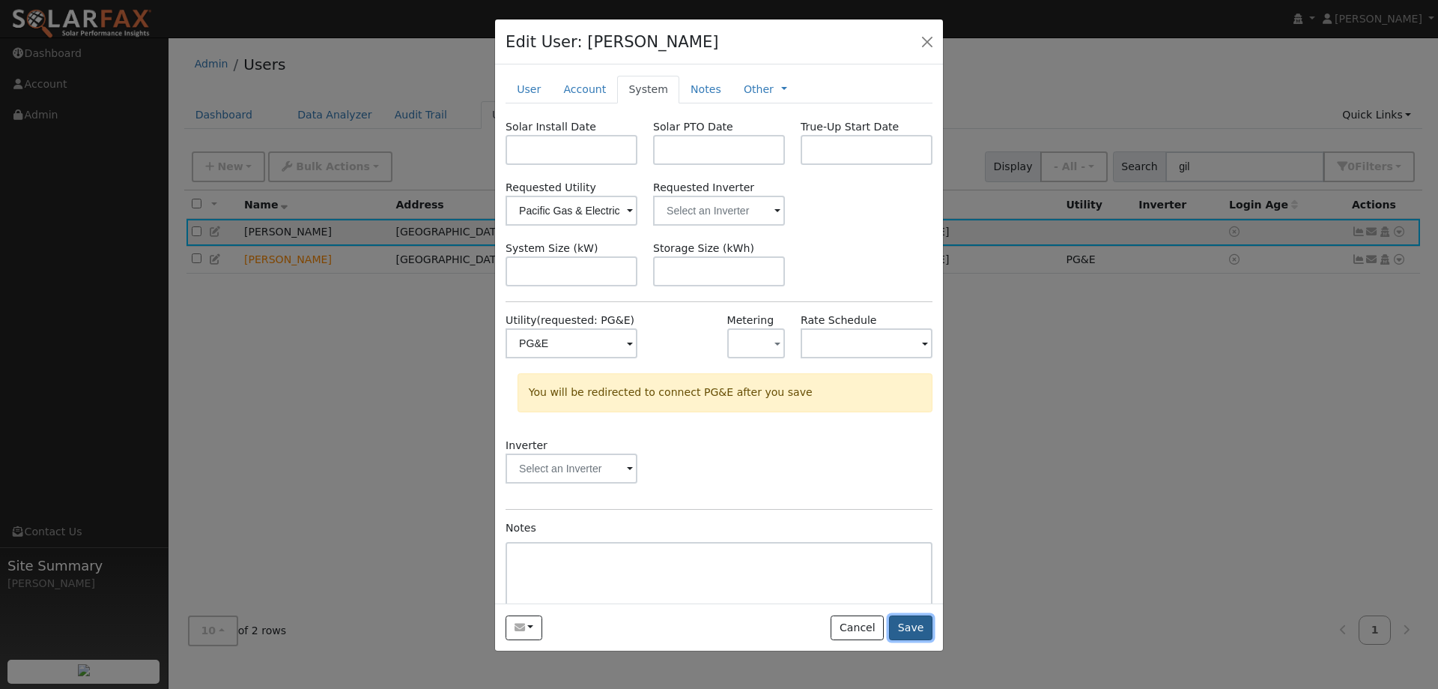
click at [913, 622] on button "Save" at bounding box center [910, 627] width 43 height 25
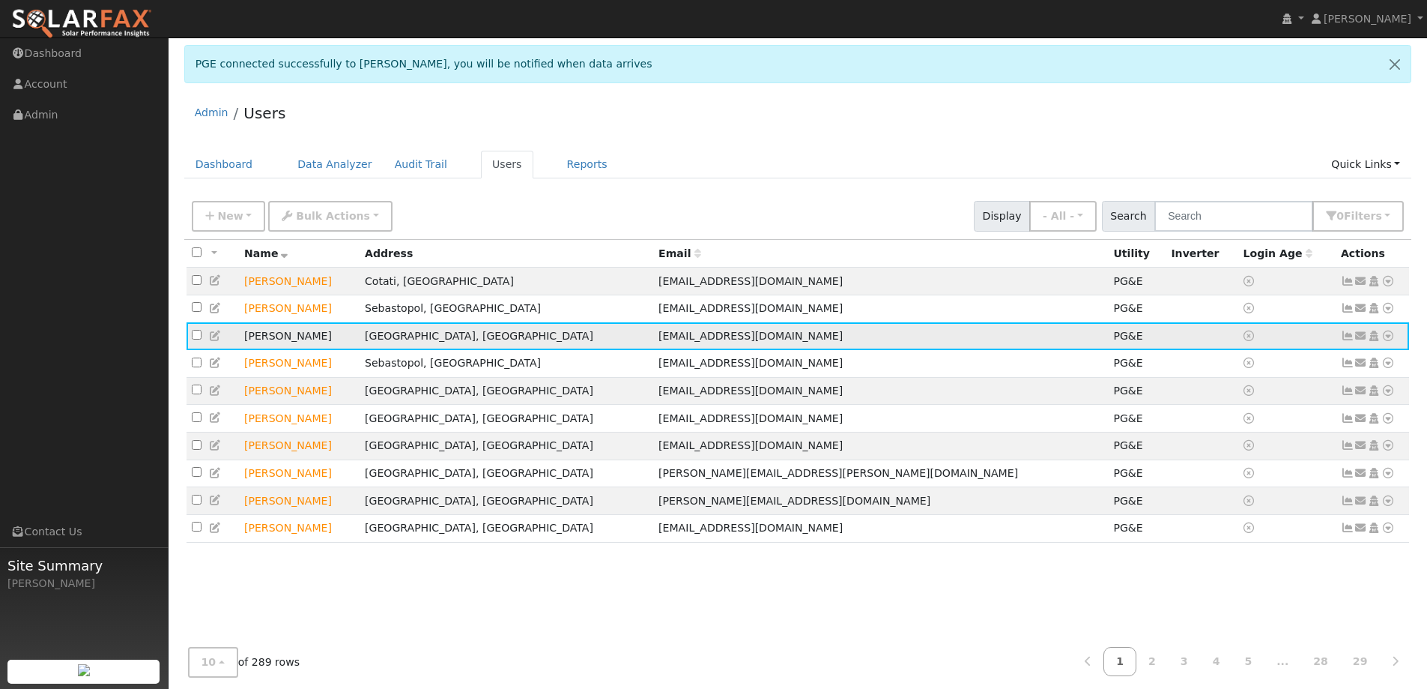
click at [1343, 341] on icon at bounding box center [1347, 335] width 13 height 10
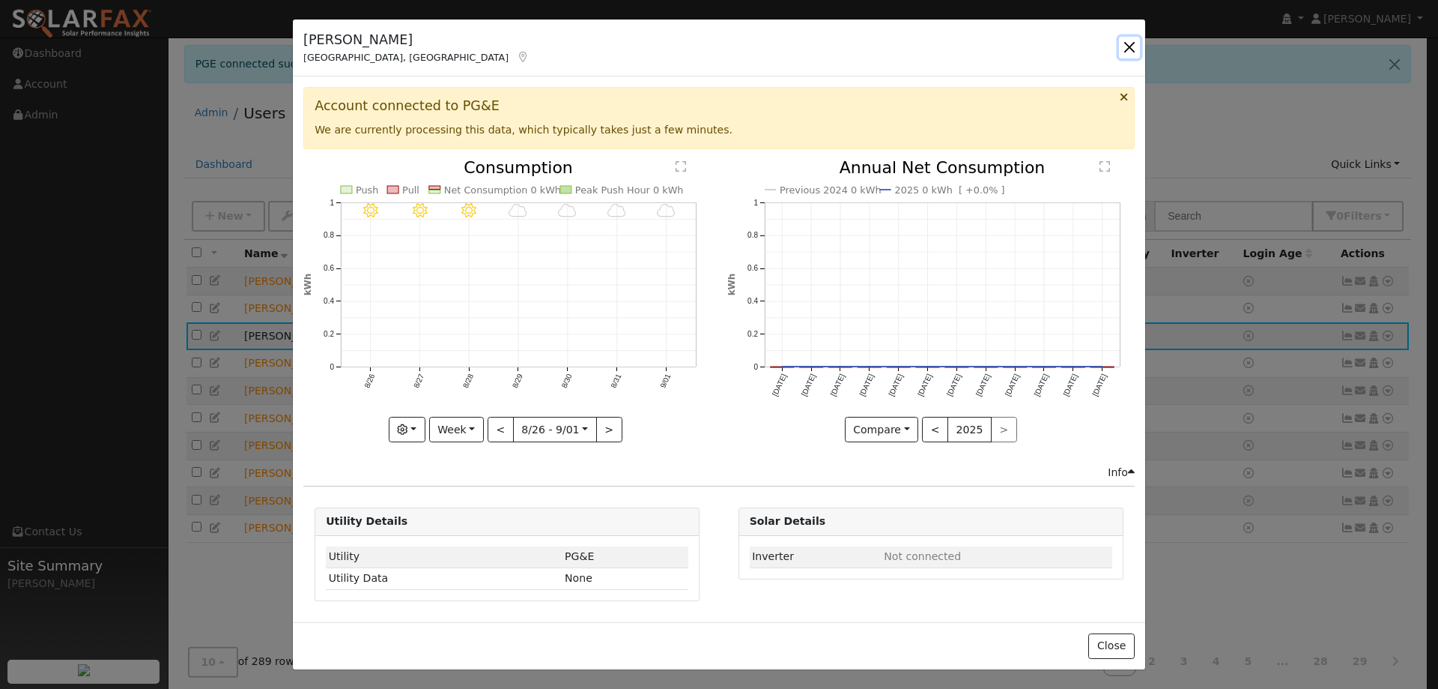
click at [1137, 40] on button "button" at bounding box center [1129, 47] width 21 height 21
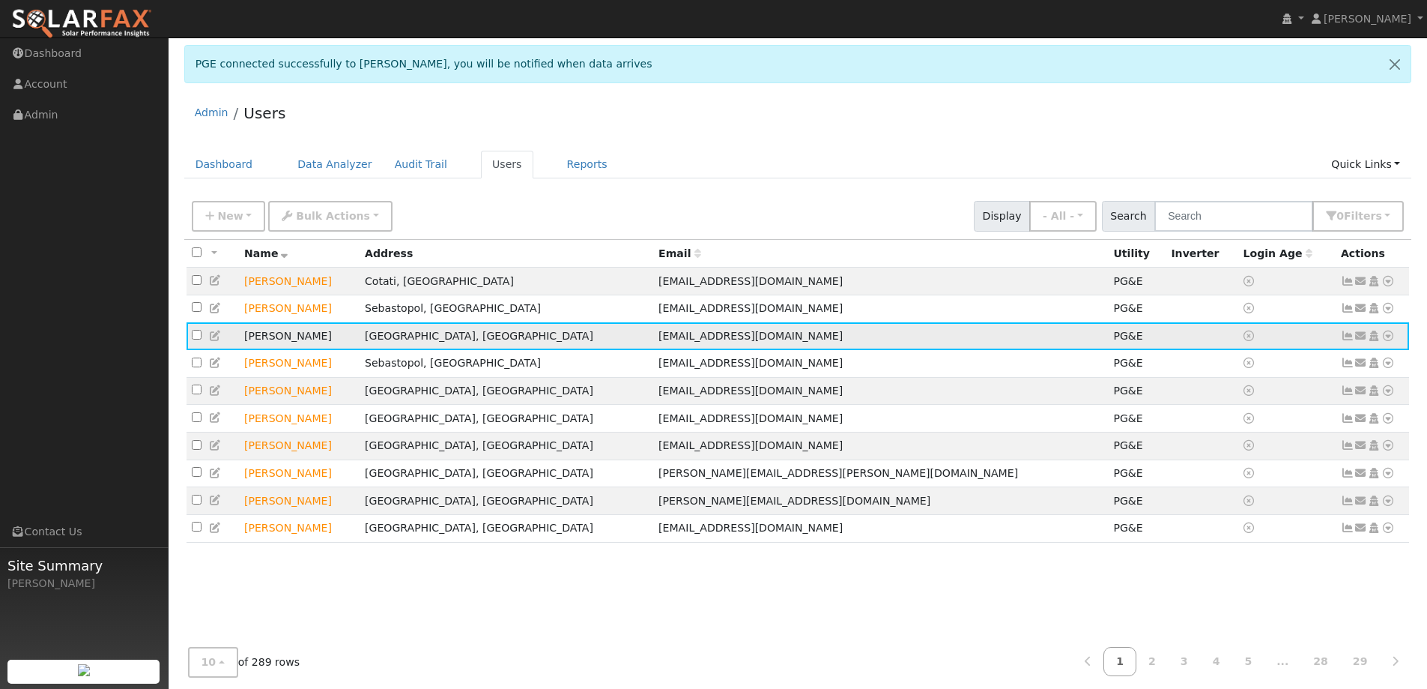
click at [1344, 335] on icon at bounding box center [1347, 335] width 13 height 10
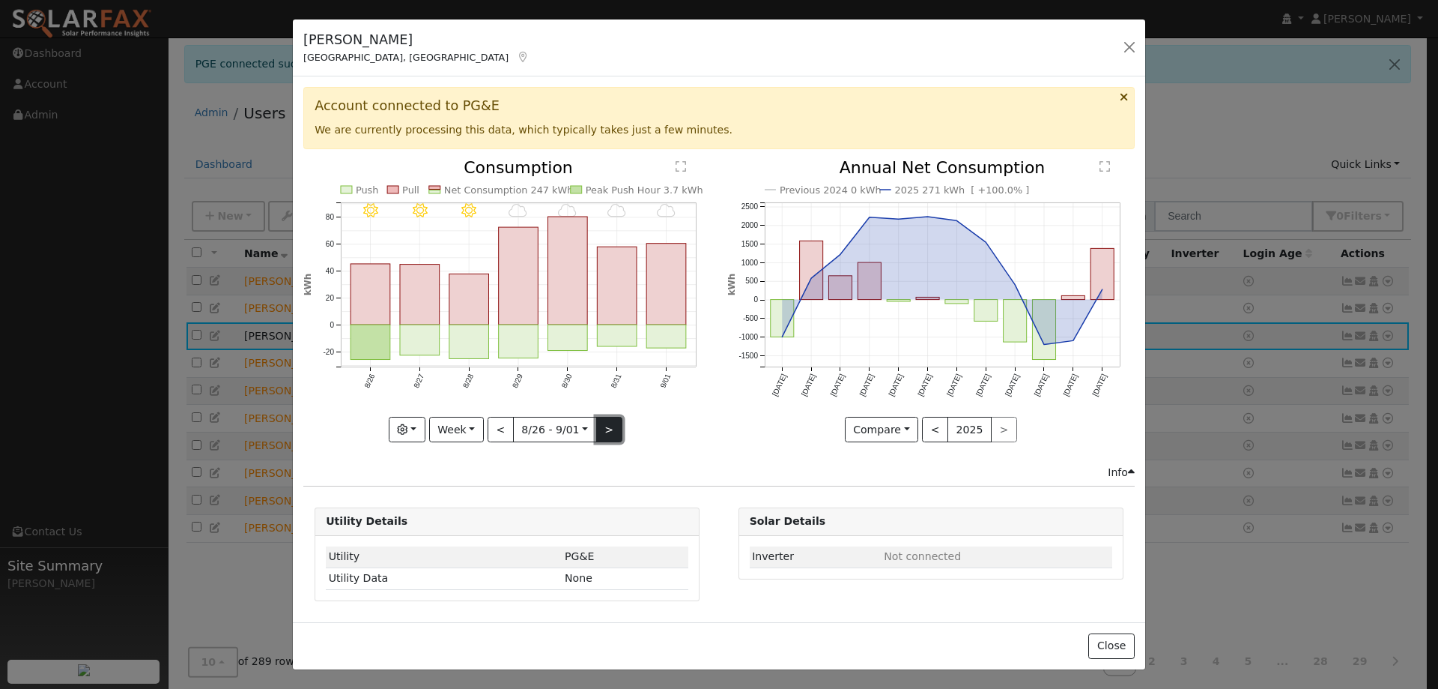
click at [613, 429] on button ">" at bounding box center [609, 429] width 26 height 25
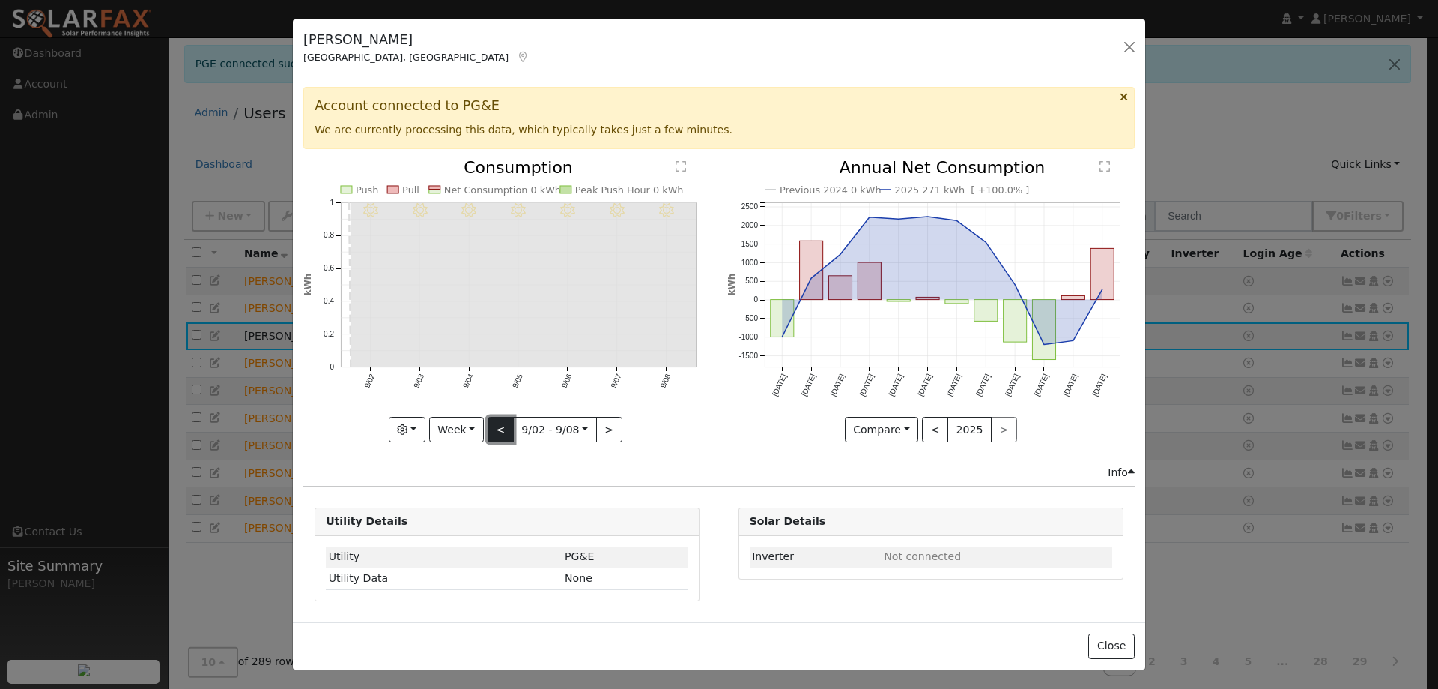
click at [511, 429] on button "<" at bounding box center [501, 429] width 26 height 25
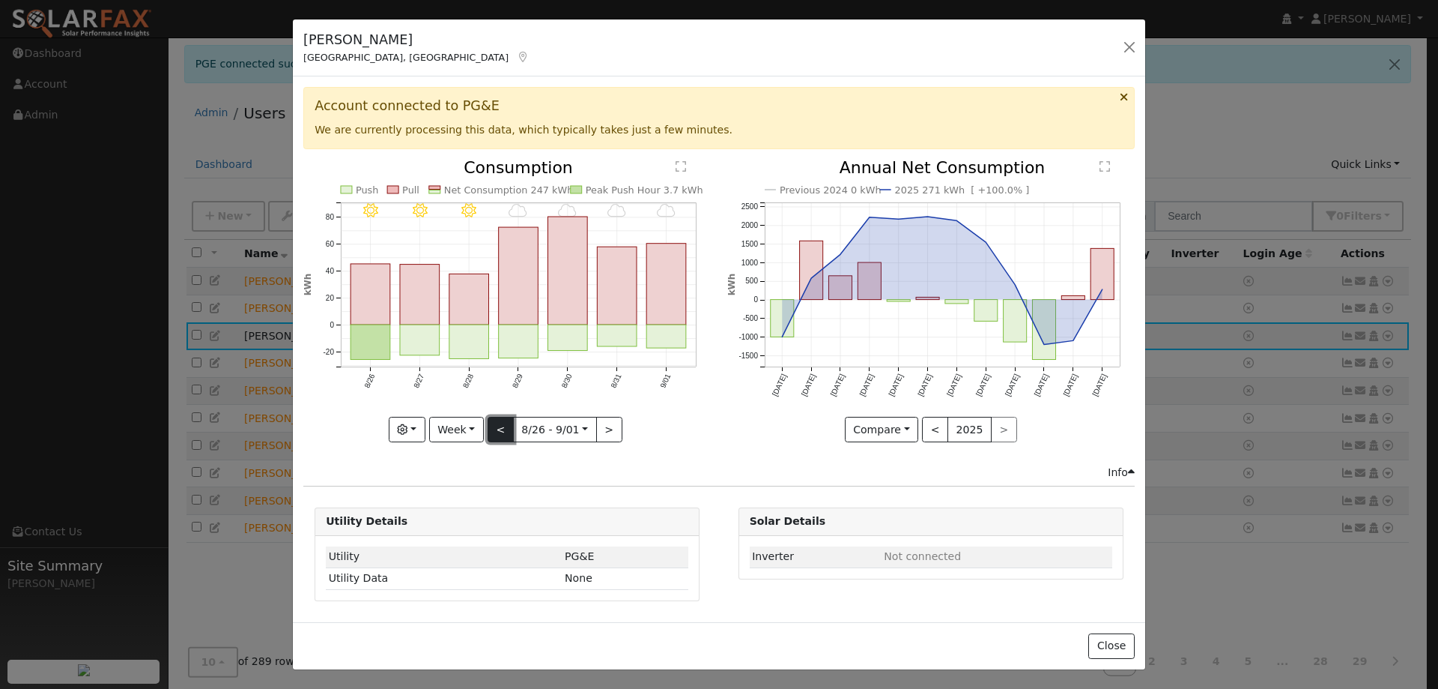
click at [511, 429] on button "<" at bounding box center [501, 429] width 26 height 25
type input "2025-08-19"
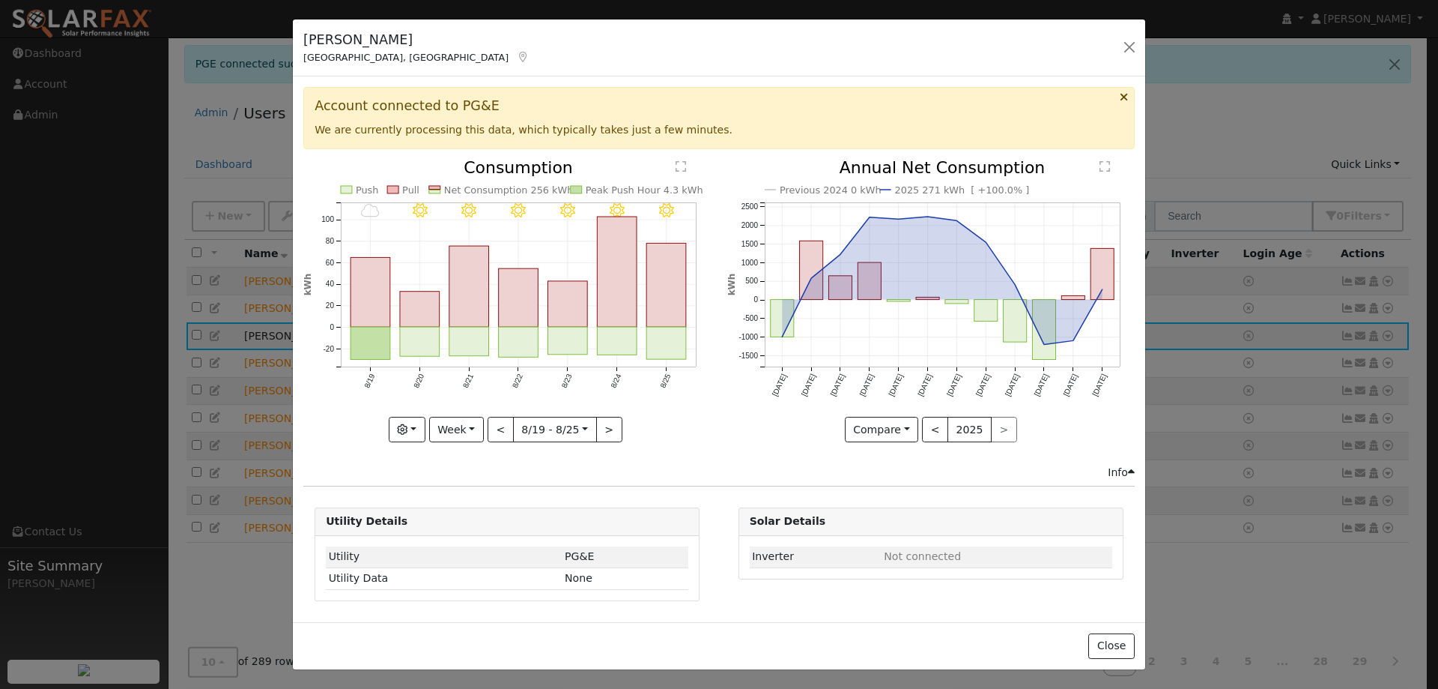
click at [586, 438] on body "Heather Manha Heather Manha Profile My Company Help Center Terms Of Service See…" at bounding box center [719, 375] width 1438 height 676
click at [699, 408] on icon "8/25 - Clear 8/24 - Clear 8/23 - Clear 8/22 - Clear 8/21 - Clear 8/20 - Clear 8…" at bounding box center [507, 296] width 408 height 273
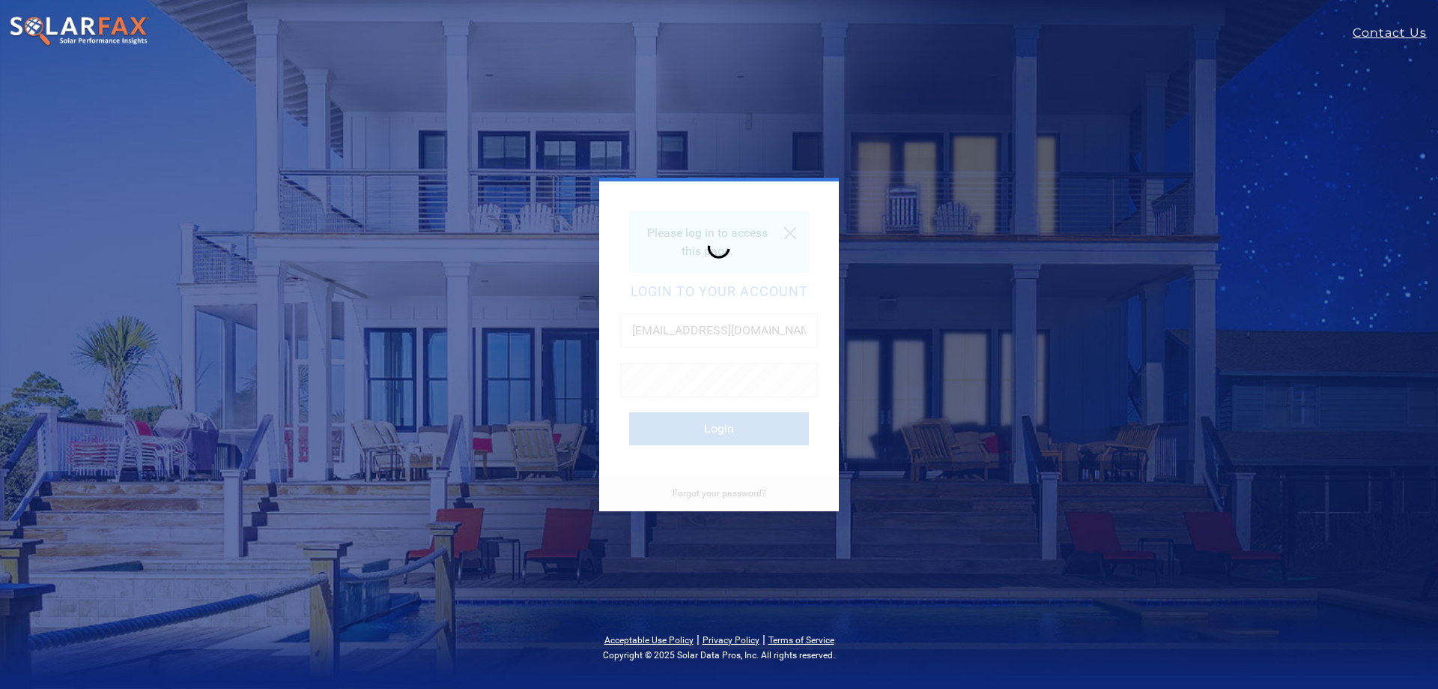
click at [778, 438] on div at bounding box center [719, 346] width 240 height 330
